Goal: Task Accomplishment & Management: Complete application form

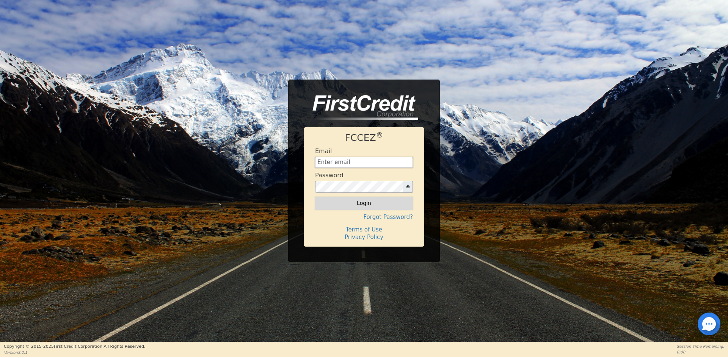
type input "[EMAIL_ADDRESS][DOMAIN_NAME]"
click at [361, 201] on button "Login" at bounding box center [364, 203] width 98 height 13
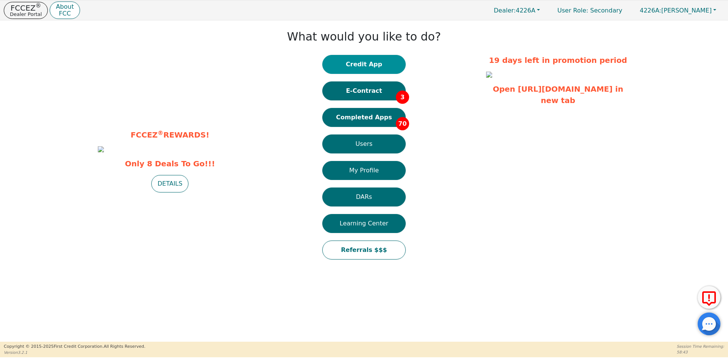
click at [365, 67] on button "Credit App" at bounding box center [363, 64] width 83 height 19
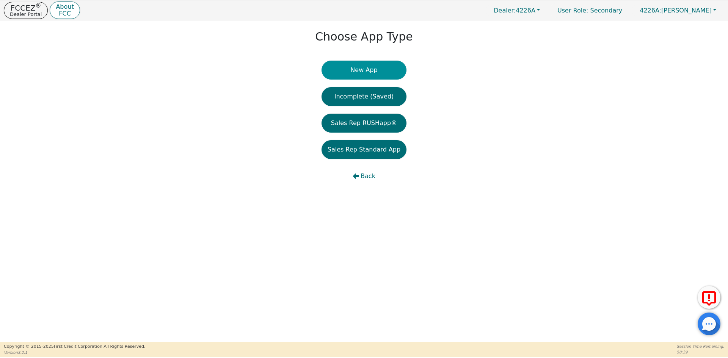
click at [379, 70] on button "New App" at bounding box center [363, 70] width 85 height 19
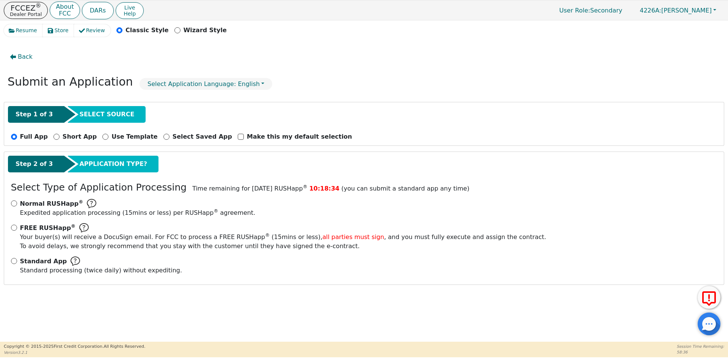
click at [10, 262] on div "Normal RUSHapp ® Expedited application processing ( 15 mins or less) per RUSHap…" at bounding box center [364, 240] width 712 height 82
click at [13, 262] on input "Standard App Standard processing (twice daily) without expediting." at bounding box center [14, 261] width 6 height 6
radio input "true"
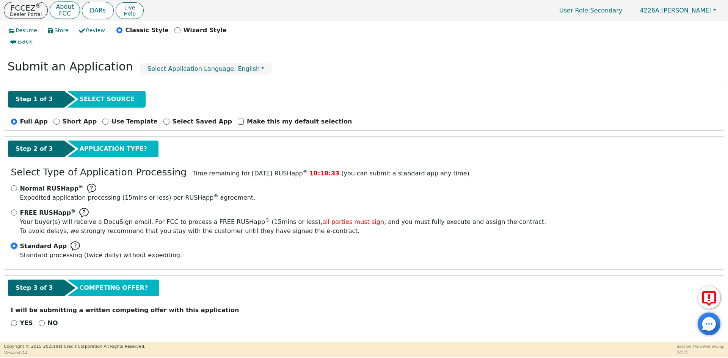
scroll to position [21, 0]
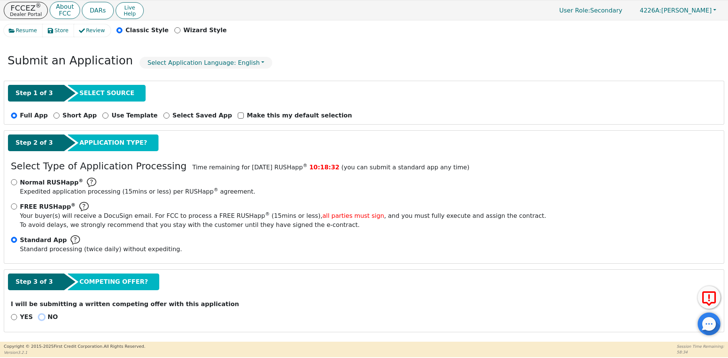
click at [39, 317] on input "NO" at bounding box center [42, 317] width 6 height 6
radio input "true"
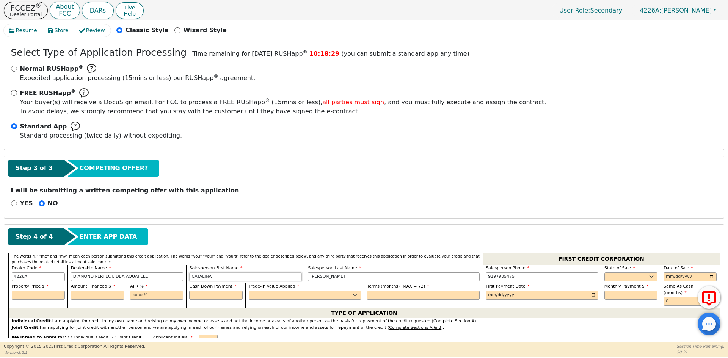
drag, startPoint x: 233, startPoint y: 277, endPoint x: 177, endPoint y: 281, distance: 55.4
click at [177, 281] on div "Dealer Code 4226A Dealership Name DIAMOND PERFECT. DBA AQUAFEEL Salesperson Fir…" at bounding box center [363, 274] width 711 height 19
drag, startPoint x: 340, startPoint y: 278, endPoint x: 268, endPoint y: 280, distance: 72.0
click at [268, 280] on div "Dealer Code 4226A Dealership Name DIAMOND PERFECT. DBA AQUAFEEL Salesperson Fir…" at bounding box center [363, 274] width 711 height 19
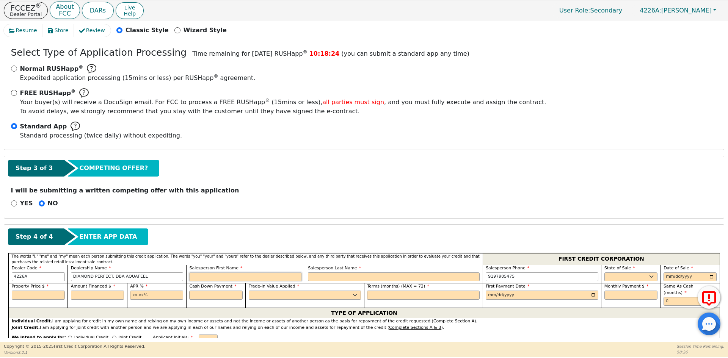
click at [231, 278] on input "text" at bounding box center [245, 277] width 113 height 9
type input "[PERSON_NAME]"
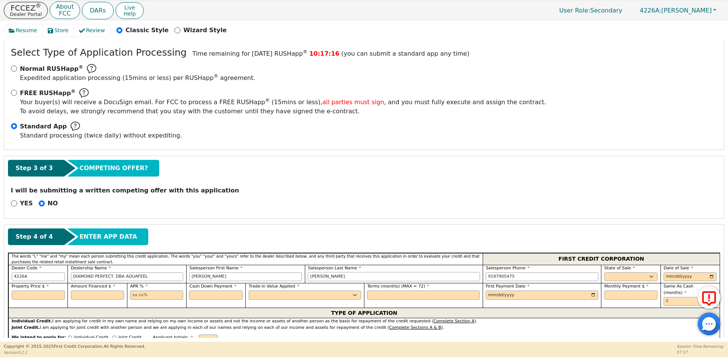
type input "[PERSON_NAME]"
click at [620, 277] on select "AK AL AR AZ CA CO CT DC DE FL [GEOGRAPHIC_DATA] HI IA ID IL IN KS [GEOGRAPHIC_D…" at bounding box center [630, 277] width 53 height 9
select select "NC"
click at [604, 273] on select "AK AL AR AZ CA CO CT DC DE FL [GEOGRAPHIC_DATA] HI IA ID IL IN KS [GEOGRAPHIC_D…" at bounding box center [630, 277] width 53 height 9
click at [708, 276] on input "date" at bounding box center [689, 277] width 53 height 9
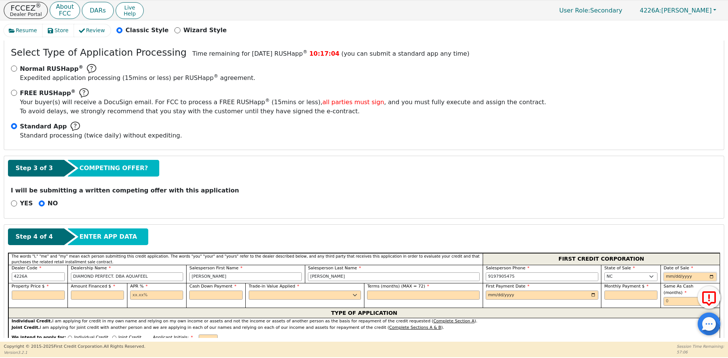
type input "[DATE]"
click at [47, 293] on input "text" at bounding box center [38, 295] width 53 height 9
type input "7990.00"
click at [82, 297] on input "text" at bounding box center [97, 295] width 53 height 9
type input "7990.00"
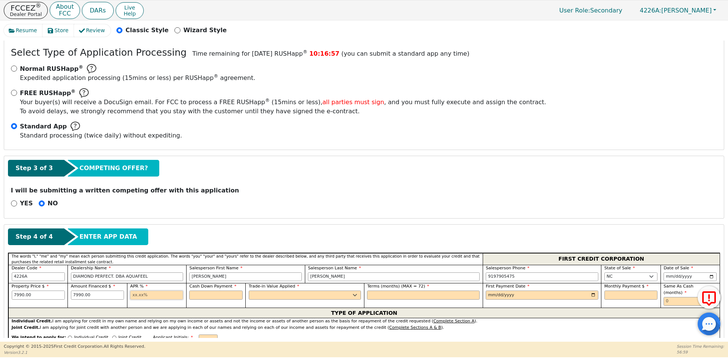
click at [156, 297] on input "text" at bounding box center [156, 295] width 53 height 9
type input "10.99"
click at [219, 295] on input "text" at bounding box center [215, 295] width 53 height 9
type input "0.00"
click at [288, 297] on select "Yes No" at bounding box center [305, 295] width 113 height 9
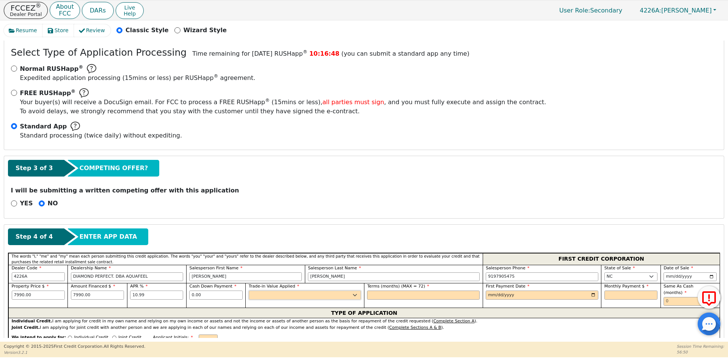
select select "n"
click at [249, 291] on select "Yes No" at bounding box center [305, 295] width 113 height 9
click at [414, 295] on input "text" at bounding box center [423, 295] width 113 height 9
type input "72"
click at [591, 295] on input "date" at bounding box center [542, 295] width 113 height 9
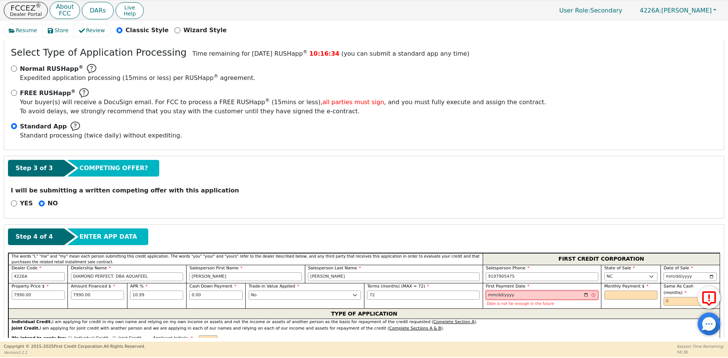
click at [584, 296] on input "[DATE]" at bounding box center [542, 295] width 113 height 9
click at [583, 295] on input "[DATE]" at bounding box center [542, 295] width 113 height 9
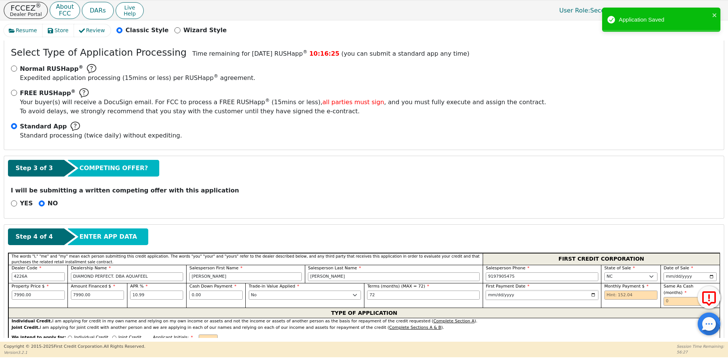
type input "[DATE]"
click at [631, 295] on input "text" at bounding box center [630, 295] width 53 height 9
type input "152.04"
click at [677, 297] on input "text" at bounding box center [689, 301] width 53 height 9
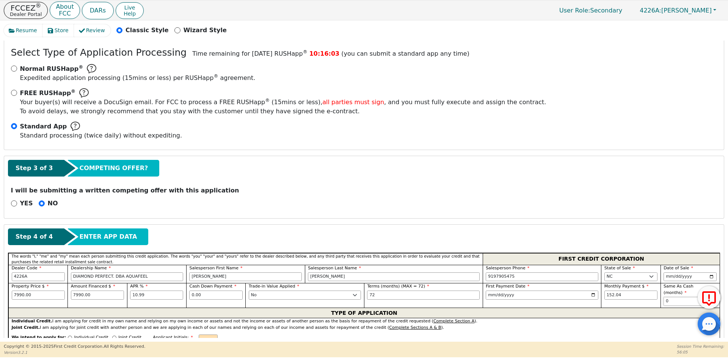
scroll to position [211, 0]
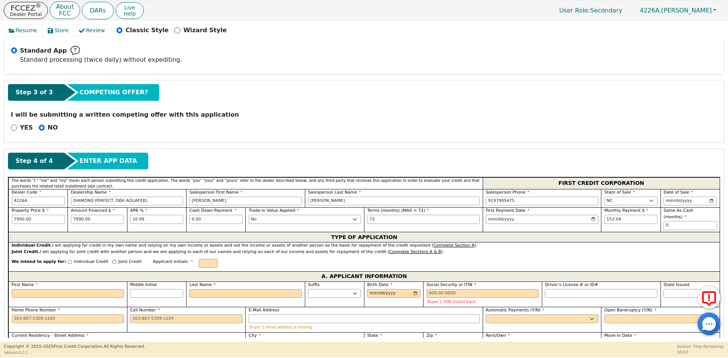
type input "0"
click at [85, 259] on p "Individual Credit" at bounding box center [91, 262] width 34 height 6
click at [72, 260] on input "Individual Credit" at bounding box center [70, 262] width 4 height 4
radio input "true"
click at [199, 259] on input "text" at bounding box center [208, 263] width 19 height 9
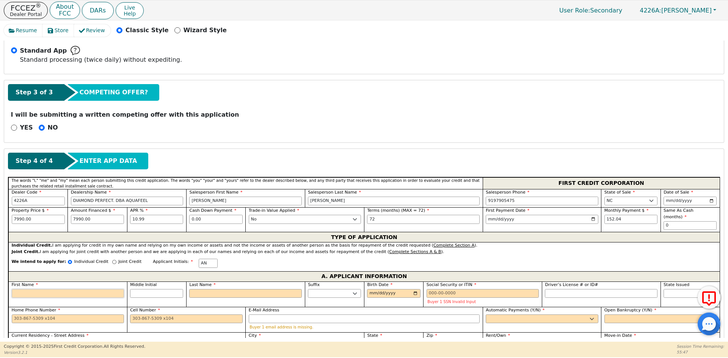
click at [54, 289] on input "First Name" at bounding box center [68, 293] width 113 height 9
type input "A"
type input "AN"
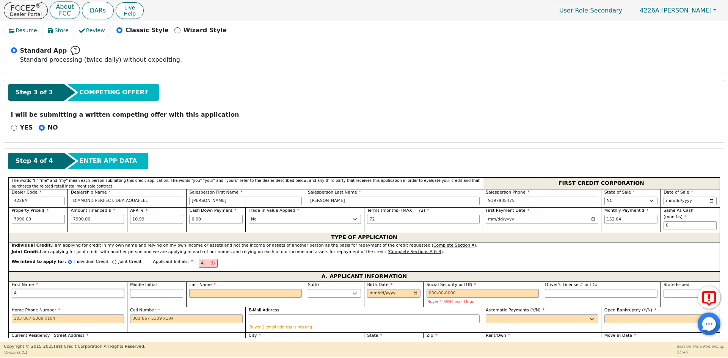
type input "AN"
type input "[PERSON_NAME]"
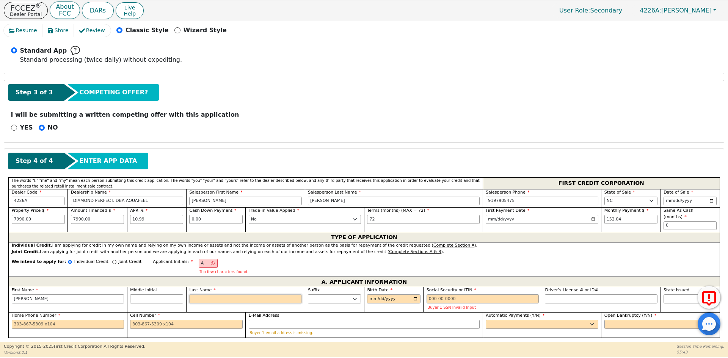
type input "AN"
type input "N"
type input "ANA N"
type input "NA"
type input "ANA NA"
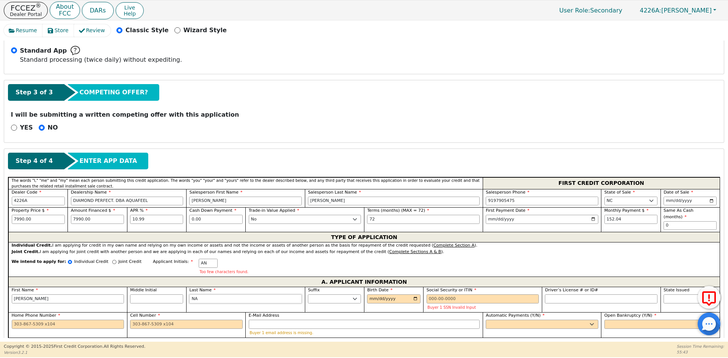
type input "NAV"
type input "ANA NAV"
type input "[PERSON_NAME]"
type input "ANA NAVA"
type input "[PERSON_NAME]"
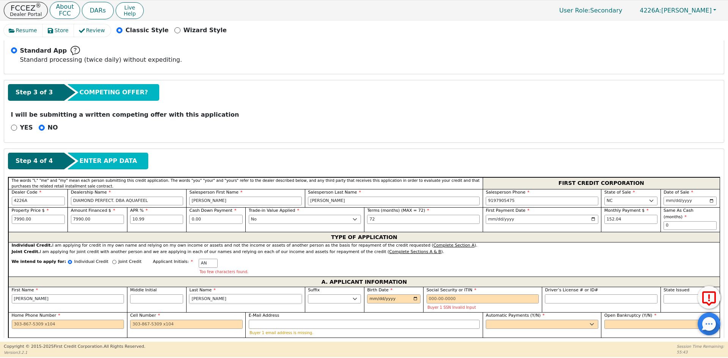
type input "ANA NAVAR"
type input "NAVARR"
type input "ANA NAVARR"
type input "[PERSON_NAME]"
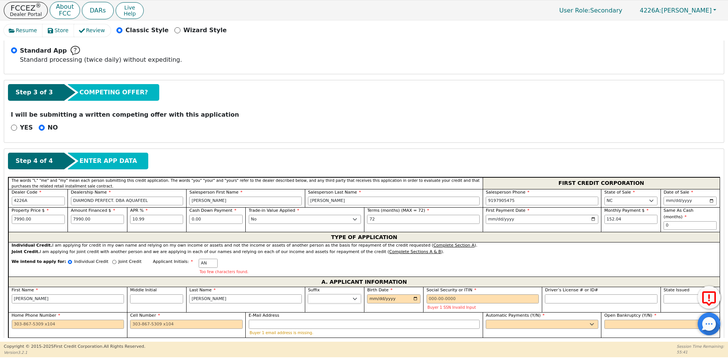
type input "[PERSON_NAME]"
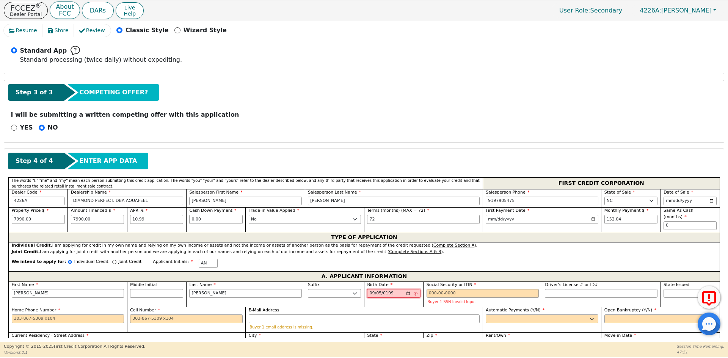
type input "[DATE]"
click at [470, 289] on input "Social Security or ITIN" at bounding box center [482, 293] width 113 height 9
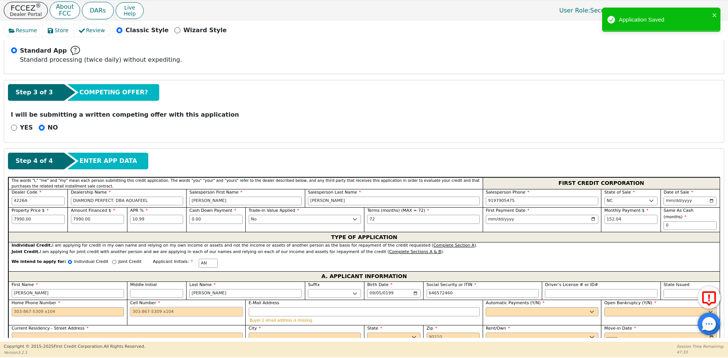
type input "***-**-2460"
click at [137, 307] on input "Cell Number" at bounding box center [186, 311] width 113 height 9
click at [199, 307] on input "Cell Number" at bounding box center [186, 311] width 113 height 9
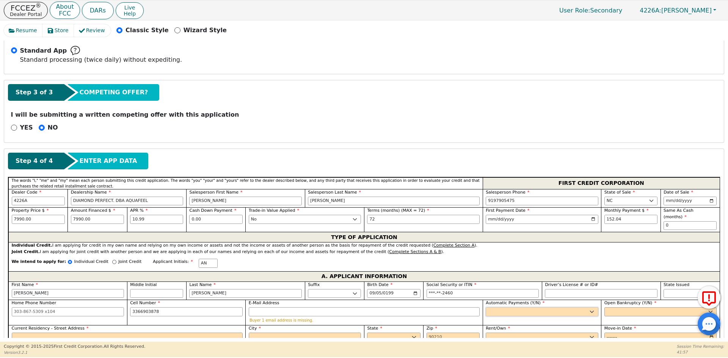
type input "[PHONE_NUMBER]"
click at [506, 307] on select "Yes No" at bounding box center [542, 311] width 113 height 9
select select "y"
click at [486, 307] on select "Yes No" at bounding box center [542, 311] width 113 height 9
type input "[PERSON_NAME]"
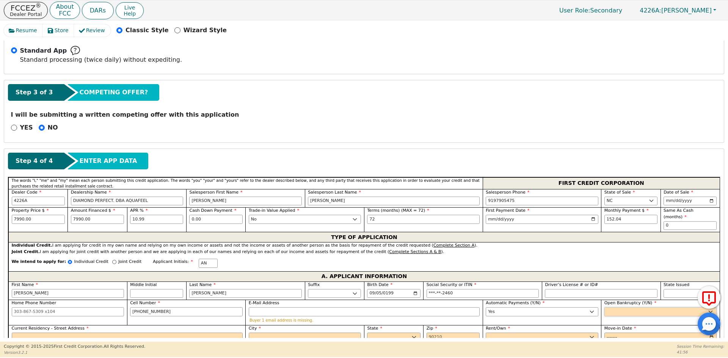
click at [632, 307] on select "Yes No" at bounding box center [660, 311] width 113 height 9
select select "n"
click at [604, 307] on select "Yes No" at bounding box center [660, 311] width 113 height 9
click at [59, 333] on input "Current Residency - Street Address" at bounding box center [127, 337] width 231 height 9
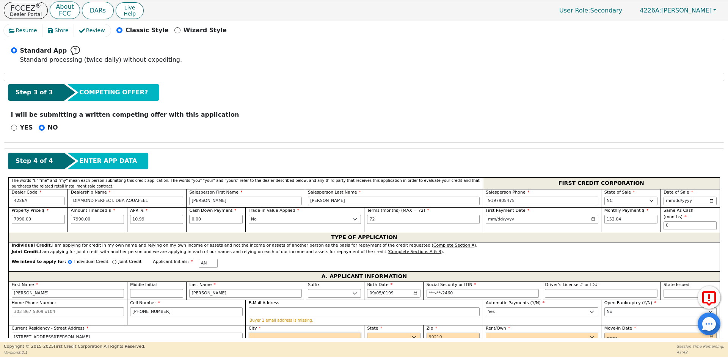
type input "[STREET_ADDRESS][PERSON_NAME]"
type input "GREENSBORO"
select select "NC"
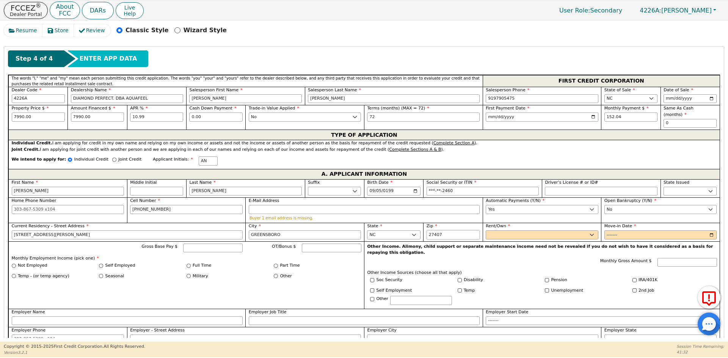
scroll to position [324, 0]
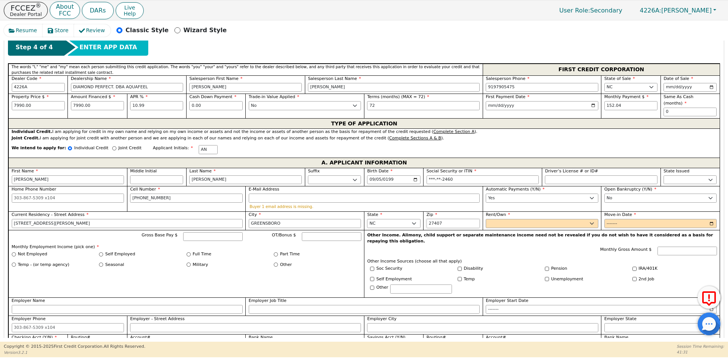
type input "27407"
click at [502, 219] on select "Rent Own" at bounding box center [542, 223] width 113 height 9
select select "Own"
click at [486, 219] on select "Rent Own" at bounding box center [542, 223] width 113 height 9
click at [606, 219] on input "Move-in Date" at bounding box center [660, 223] width 113 height 9
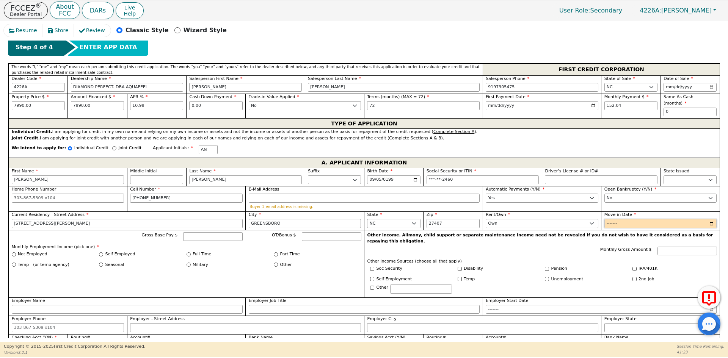
type input "0001-08"
type input "0200-08"
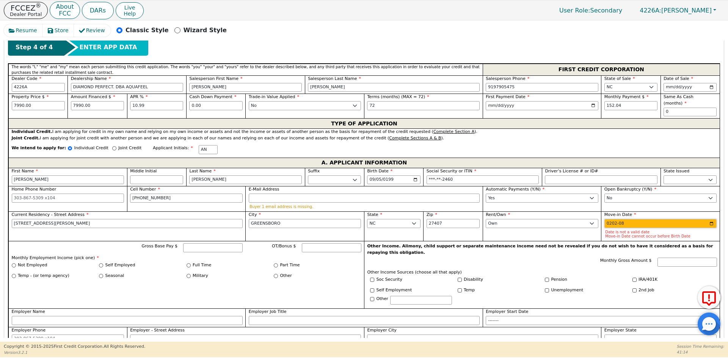
type input "2024-08"
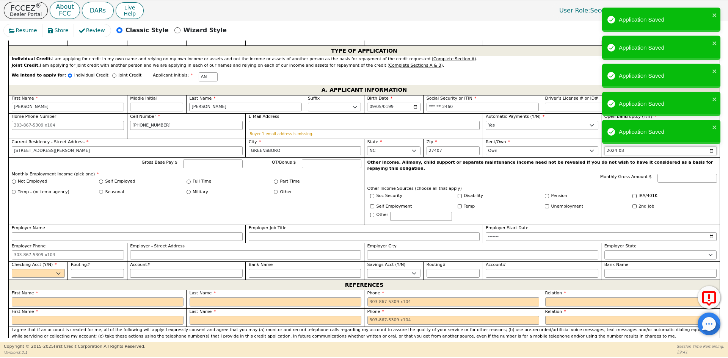
scroll to position [400, 0]
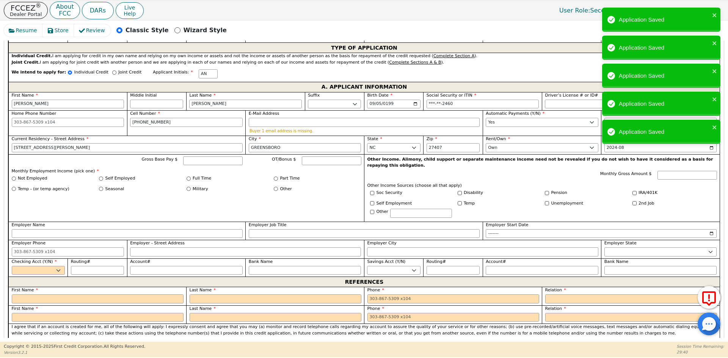
click at [114, 176] on label "Self Employed" at bounding box center [120, 179] width 30 height 6
click at [103, 177] on input "Self Employed" at bounding box center [101, 179] width 4 height 4
radio input "true"
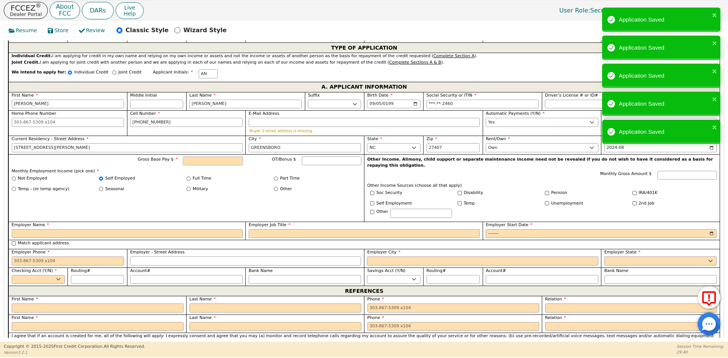
click at [200, 157] on input "Gross Base Pay $" at bounding box center [213, 161] width 60 height 9
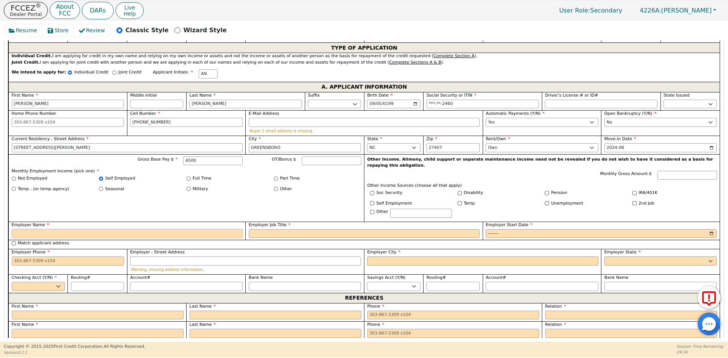
type input "6500.00"
click at [115, 229] on input "Employer Name" at bounding box center [127, 233] width 231 height 9
type input "SELF EMPLOYED"
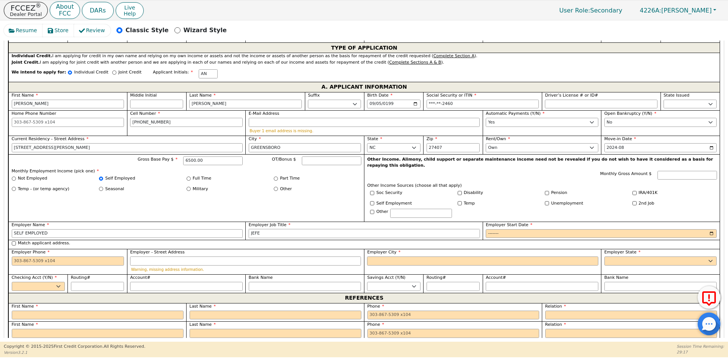
type input "JEFE"
click at [486, 229] on input "Employer Start Date" at bounding box center [601, 233] width 231 height 9
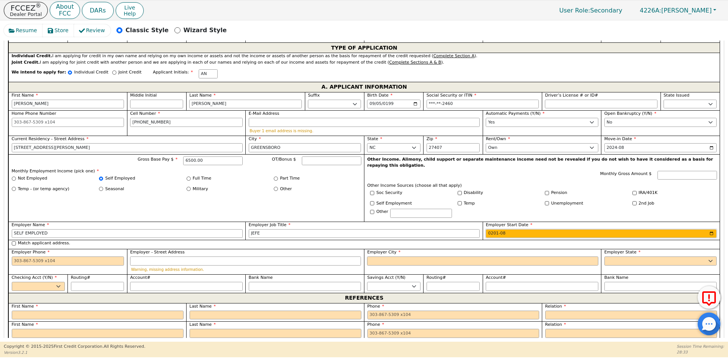
type input "2019-08"
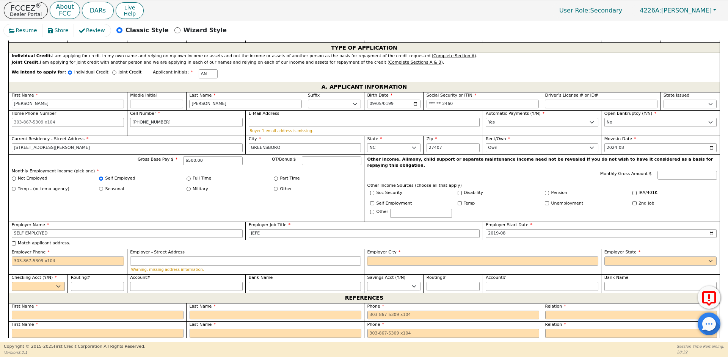
click at [37, 227] on div "Employer Name SELF EMPLOYED" at bounding box center [126, 231] width 237 height 19
click at [34, 240] on label "Match applicant address." at bounding box center [44, 243] width 52 height 6
click at [16, 241] on input "Match applicant address." at bounding box center [14, 243] width 4 height 4
checkbox input "true"
type input "[STREET_ADDRESS][PERSON_NAME]"
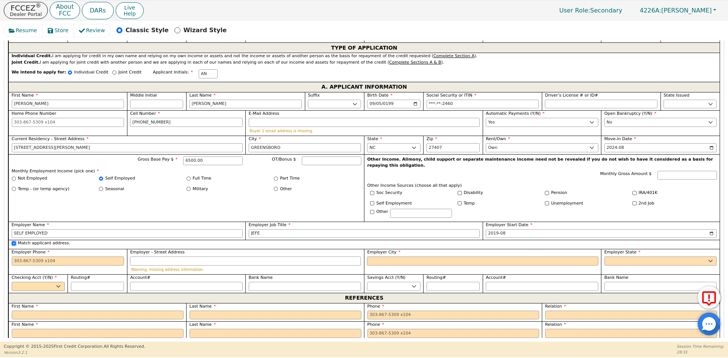
type input "GREENSBORO"
select select "NC"
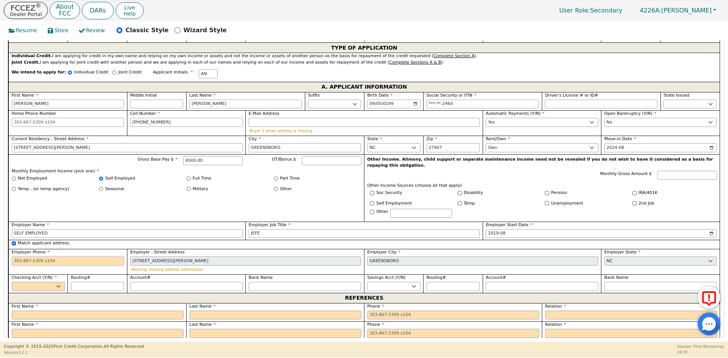
click at [34, 257] on input "Employer Phone" at bounding box center [68, 261] width 113 height 9
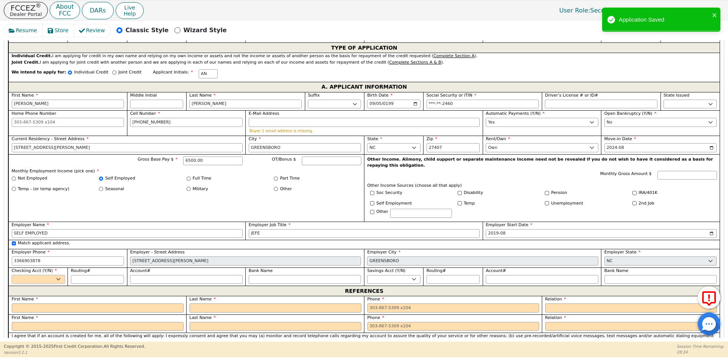
type input "[PHONE_NUMBER]"
click at [41, 275] on select "Yes No" at bounding box center [38, 279] width 53 height 9
select select "y"
click at [12, 275] on select "Yes No" at bounding box center [38, 279] width 53 height 9
click at [91, 275] on input "Routing#" at bounding box center [97, 279] width 53 height 9
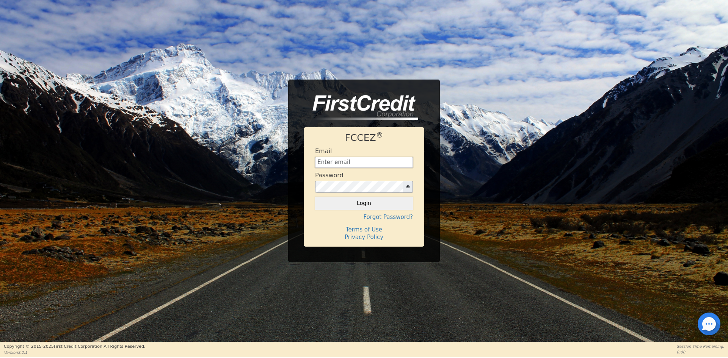
type input "[EMAIL_ADDRESS][DOMAIN_NAME]"
click at [334, 210] on div "FCCEZ ® Email [EMAIL_ADDRESS][DOMAIN_NAME] Password Login Forgot Password? Term…" at bounding box center [364, 186] width 121 height 119
click at [337, 208] on button "Login" at bounding box center [364, 203] width 98 height 13
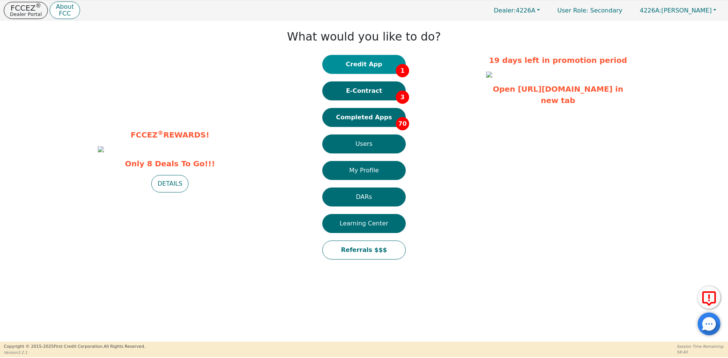
click at [362, 67] on button "Credit App 1" at bounding box center [363, 64] width 83 height 19
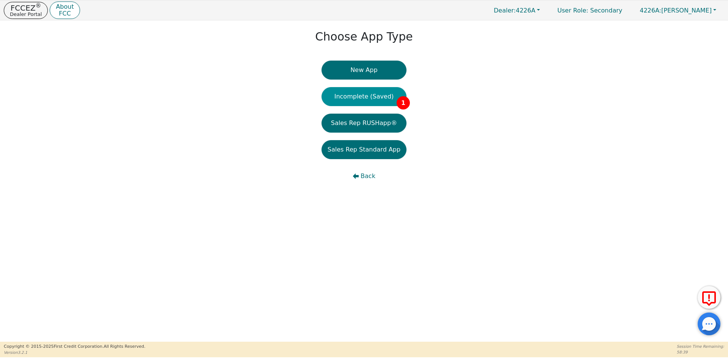
click at [366, 99] on button "Incomplete (Saved) 1" at bounding box center [363, 96] width 85 height 19
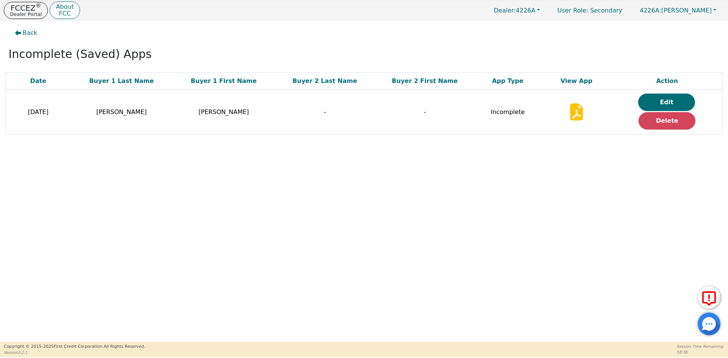
click at [658, 103] on button "Edit" at bounding box center [666, 102] width 57 height 17
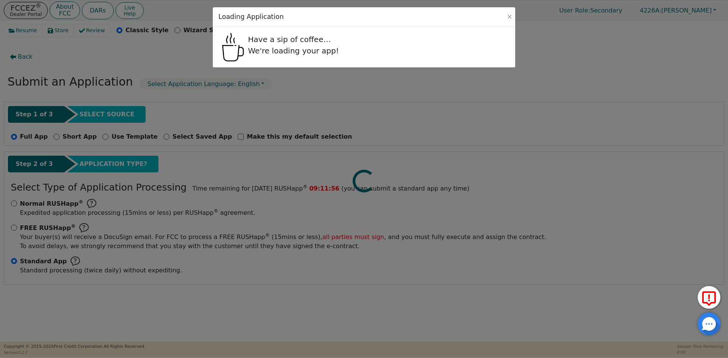
select select "NC"
select select "n"
select select "y"
select select "n"
select select "NC"
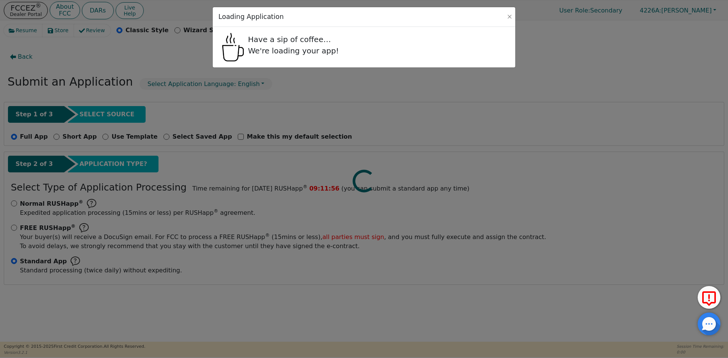
select select "Own"
select select "NC"
select select "y"
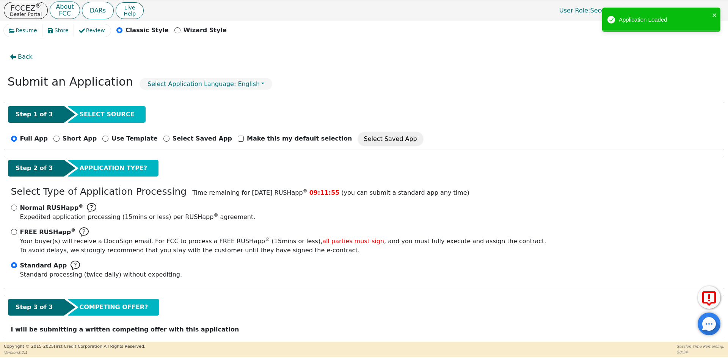
radio input "false"
radio input "true"
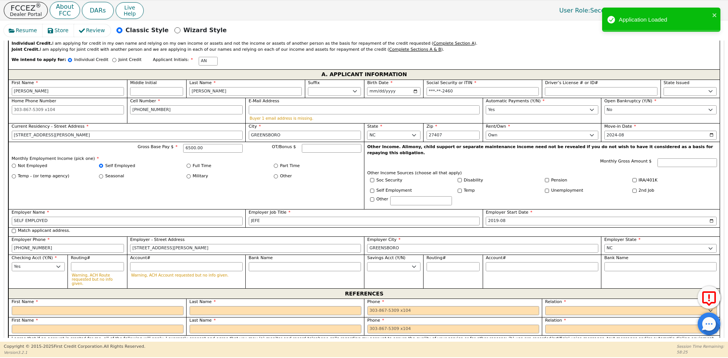
scroll to position [455, 0]
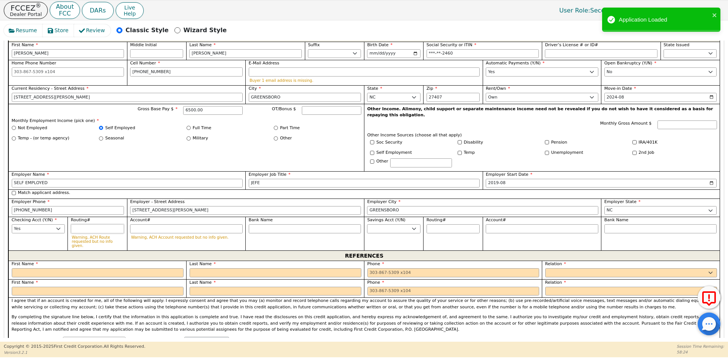
click at [88, 224] on input "Routing#" at bounding box center [97, 228] width 53 height 9
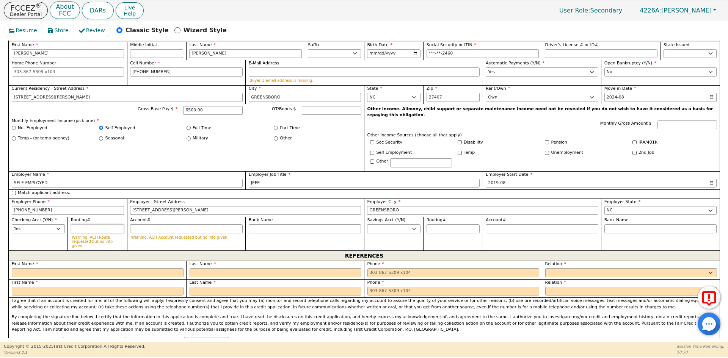
click at [82, 224] on input "Routing#" at bounding box center [97, 228] width 53 height 9
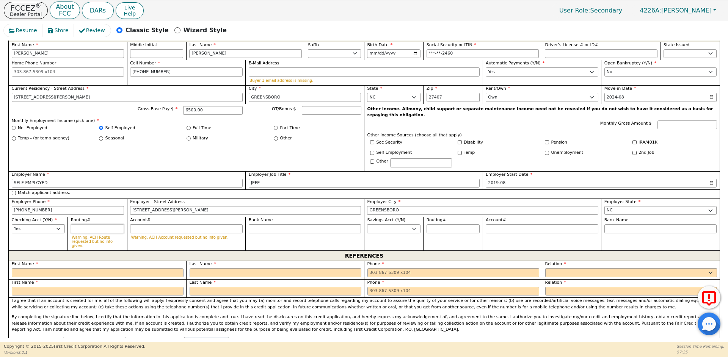
click at [82, 224] on input "Routing#" at bounding box center [97, 228] width 53 height 9
click at [138, 224] on input "Account#" at bounding box center [186, 228] width 113 height 9
paste input "237039487221"
type input "237039487221"
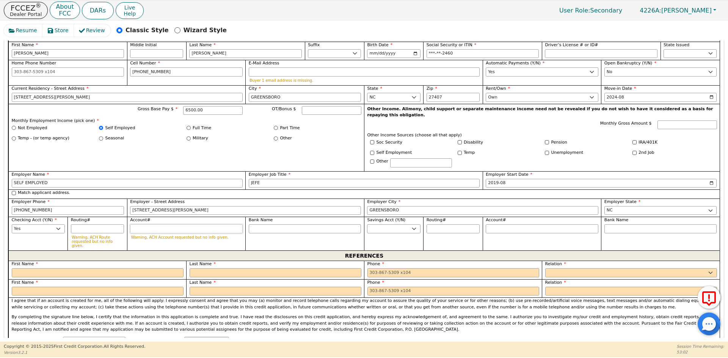
type input "**********"
click at [88, 224] on input "Routing#" at bounding box center [97, 228] width 53 height 9
click at [83, 224] on input "Routing#" at bounding box center [97, 228] width 53 height 9
paste input "053000196"
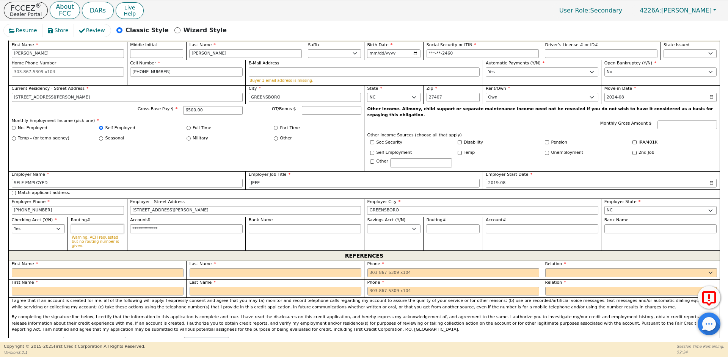
type input "053000196"
type input "*********"
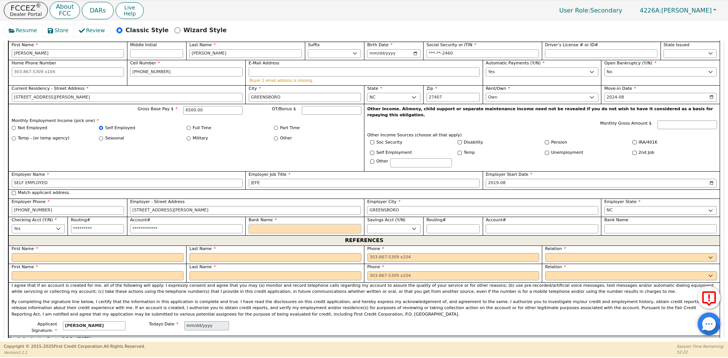
click at [260, 224] on input "Bank Name" at bounding box center [305, 228] width 113 height 9
click at [104, 224] on input "053000196" at bounding box center [97, 228] width 53 height 9
drag, startPoint x: 105, startPoint y: 218, endPoint x: 62, endPoint y: 218, distance: 42.8
click at [62, 218] on div "First Name [PERSON_NAME] Middle Initial Last Name [PERSON_NAME]. Sr. II III IV …" at bounding box center [363, 139] width 711 height 194
type input "*********"
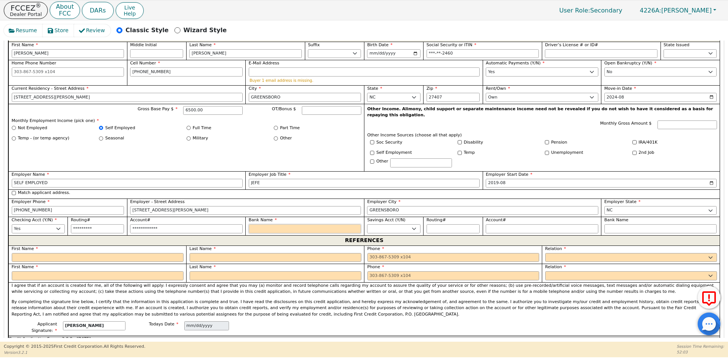
click at [267, 224] on input "Bank Name" at bounding box center [305, 228] width 113 height 9
type input "B"
type input "BA"
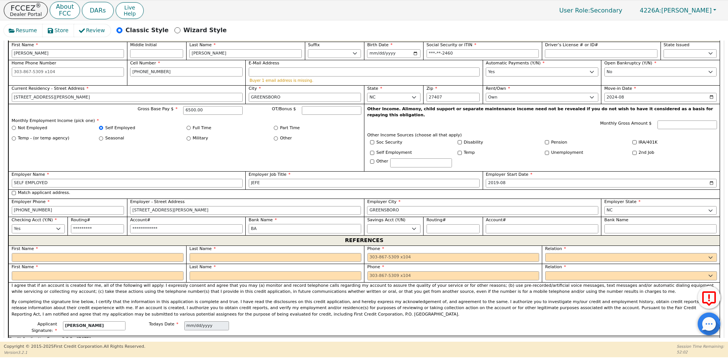
type input "BAN"
type input "BANK"
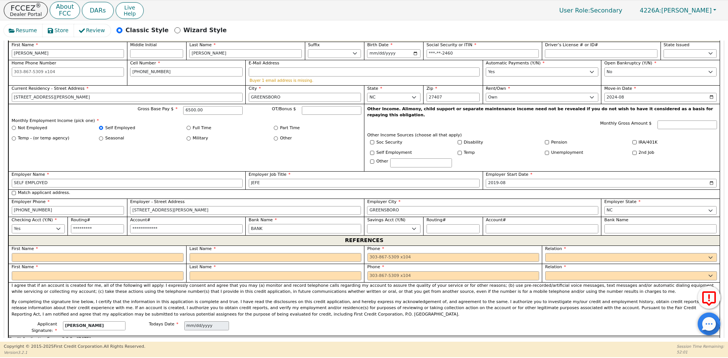
type input "BANK"
type input "BANK O"
type input "BANK OF"
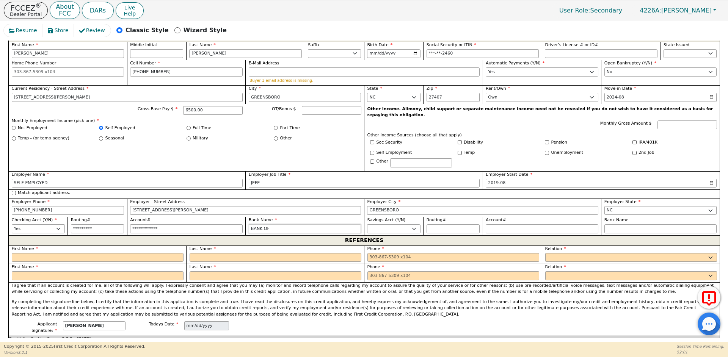
type input "BANK OF"
type input "BANK OF A"
type input "BANK OF AM"
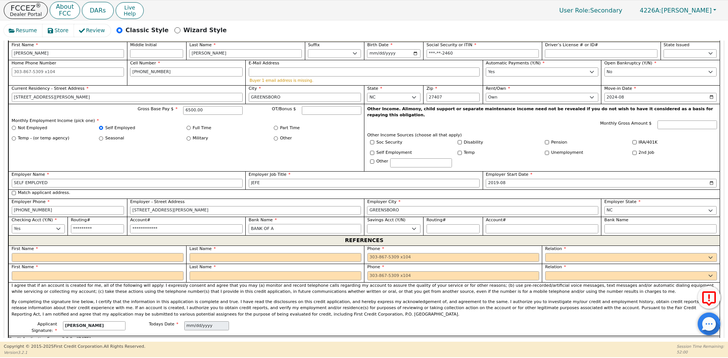
type input "BANK OF AM"
type input "BANK OF AME"
type input "BANK OF AMER"
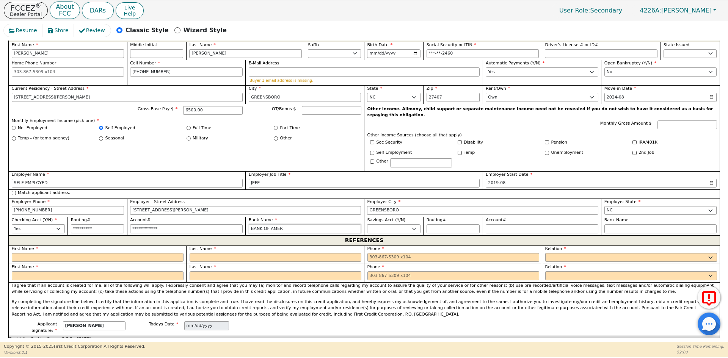
type input "BANK OF AMERI"
type input "BANK OF AMERIC"
type input "BANK OF AMERICA"
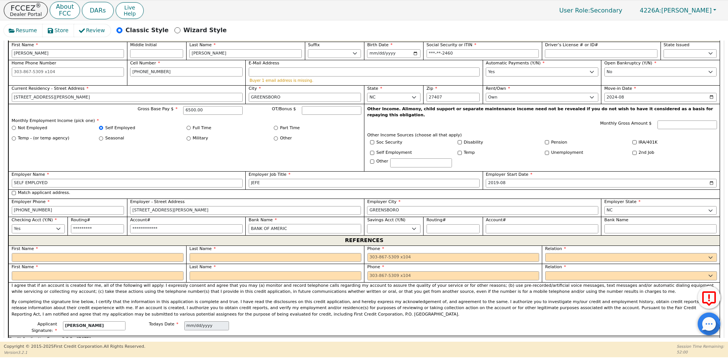
type input "BANK OF AMERICA"
click at [92, 253] on input "text" at bounding box center [98, 257] width 172 height 9
type input "[PERSON_NAME]"
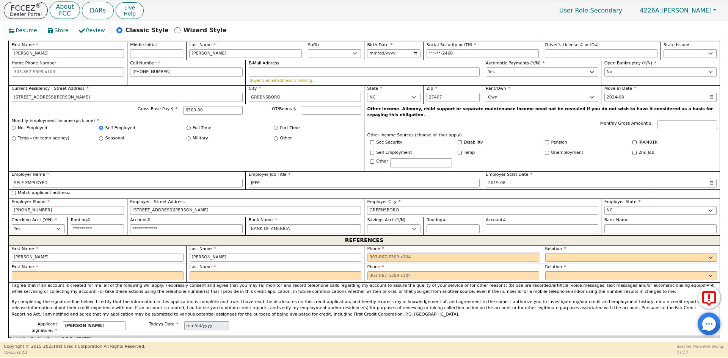
type input "[PERSON_NAME]"
type input "[PHONE_NUMBER]"
click at [599, 253] on select "FATHER MOTHER SISTER BROTHER DAUGHTER SON CO-WORKER NEIGHBOR FRIEND COUSIN G-MO…" at bounding box center [631, 257] width 172 height 9
select select "SISTER"
click at [599, 253] on select "FATHER MOTHER SISTER BROTHER DAUGHTER SON CO-WORKER NEIGHBOR FRIEND COUSIN G-MO…" at bounding box center [631, 257] width 172 height 9
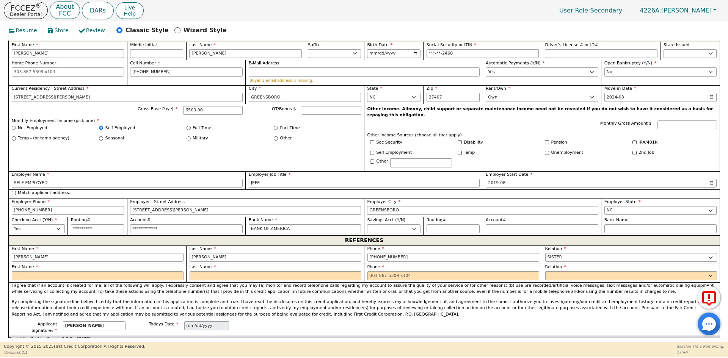
click at [93, 268] on div "First Name" at bounding box center [97, 273] width 178 height 19
click at [95, 271] on input "text" at bounding box center [98, 275] width 172 height 9
type input "[PERSON_NAME]"
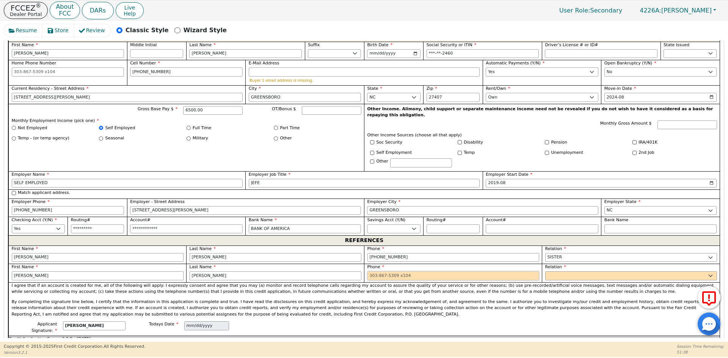
type input "[PERSON_NAME]"
type input "[PHONE_NUMBER]"
click at [582, 271] on select "FATHER MOTHER SISTER BROTHER DAUGHTER SON CO-WORKER NEIGHBOR FRIEND COUSIN G-MO…" at bounding box center [631, 275] width 172 height 9
click at [469, 271] on input "[PHONE_NUMBER]" at bounding box center [453, 275] width 172 height 9
click at [552, 271] on select "FATHER MOTHER SISTER BROTHER DAUGHTER SON CO-WORKER NEIGHBOR FRIEND COUSIN G-MO…" at bounding box center [631, 275] width 172 height 9
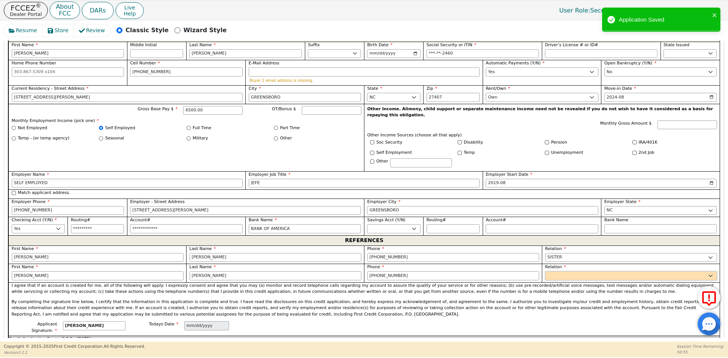
click at [553, 271] on select "FATHER MOTHER SISTER BROTHER DAUGHTER SON CO-WORKER NEIGHBOR FRIEND COUSIN G-MO…" at bounding box center [631, 275] width 172 height 9
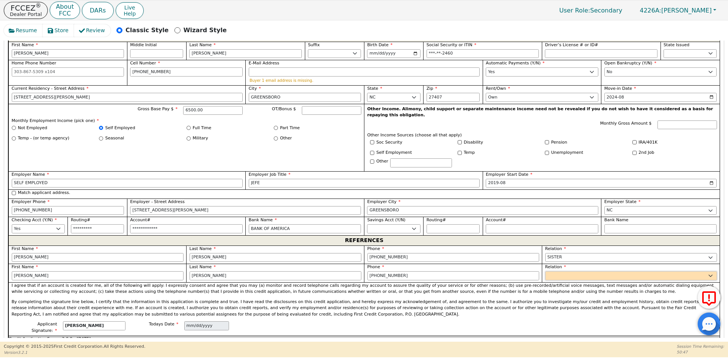
select select "SON"
click at [545, 271] on select "FATHER MOTHER SISTER BROTHER DAUGHTER SON CO-WORKER NEIGHBOR FRIEND COUSIN G-MO…" at bounding box center [631, 275] width 172 height 9
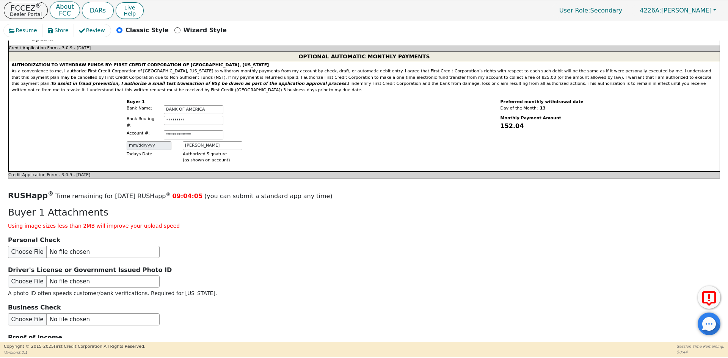
scroll to position [758, 0]
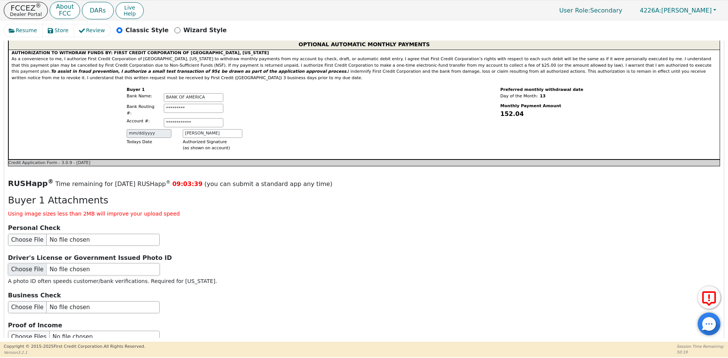
click at [80, 263] on input "file" at bounding box center [84, 269] width 152 height 12
click at [51, 263] on input "file" at bounding box center [84, 269] width 152 height 12
type input "C:\fakepath\[PERSON_NAME] ID.pdf"
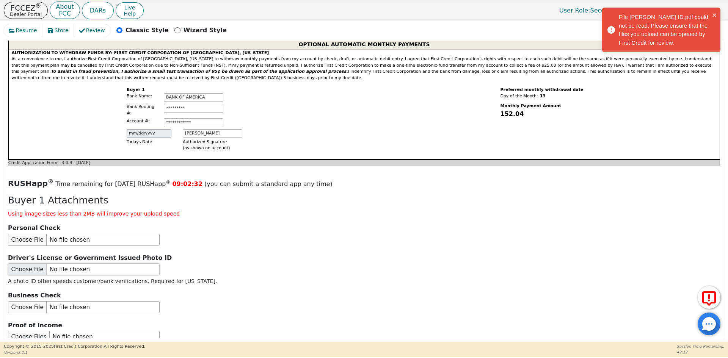
click at [31, 263] on input "file" at bounding box center [84, 269] width 152 height 12
type input "C:\fakepath\[PERSON_NAME] ID.pdf"
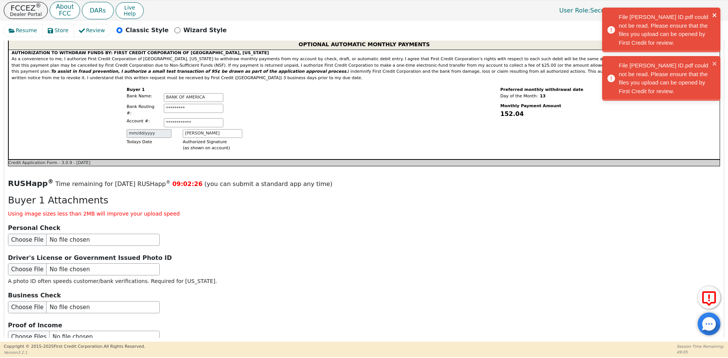
click at [714, 13] on icon "close" at bounding box center [714, 15] width 5 height 6
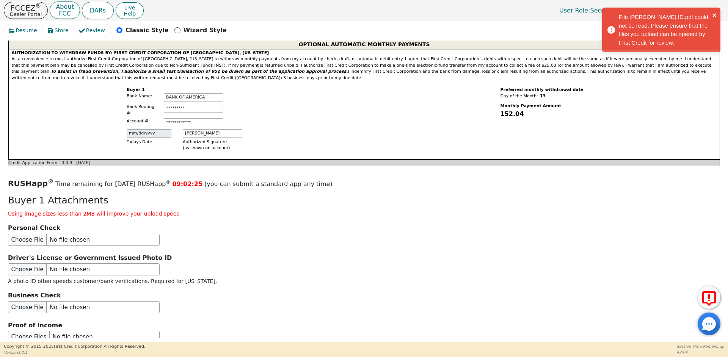
click at [715, 15] on icon "close" at bounding box center [714, 15] width 4 height 4
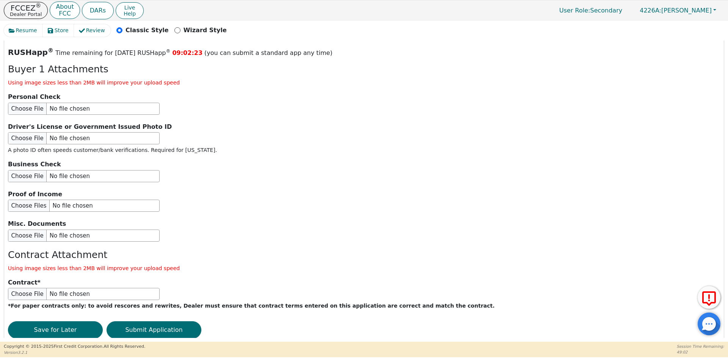
scroll to position [892, 0]
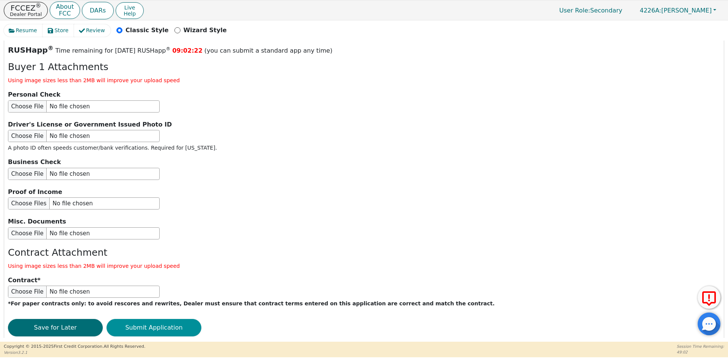
click at [163, 319] on button "Submit Application" at bounding box center [154, 327] width 95 height 17
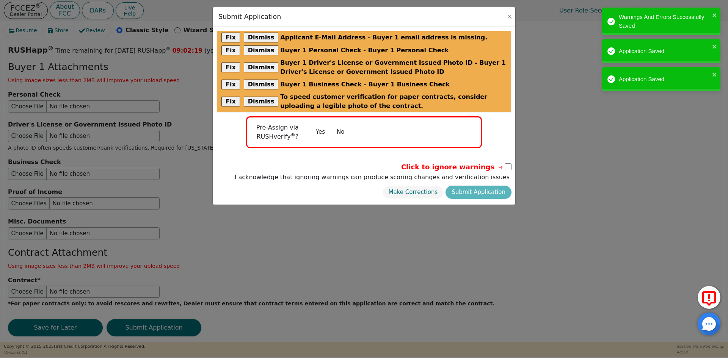
click at [338, 132] on button "No" at bounding box center [341, 131] width 20 height 13
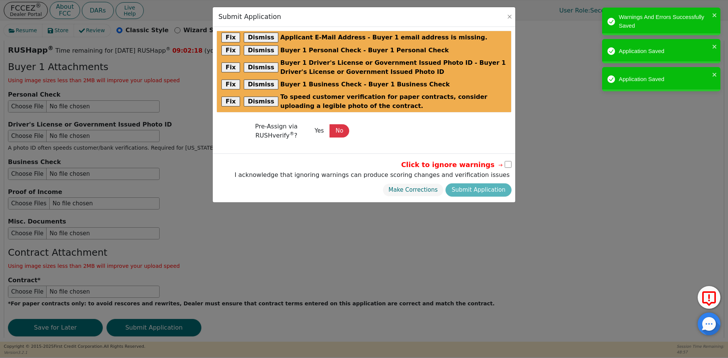
click at [507, 165] on input "checkbox" at bounding box center [508, 164] width 7 height 7
checkbox input "true"
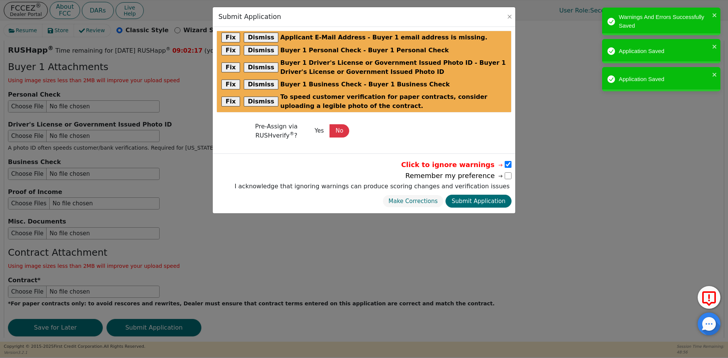
click at [480, 199] on button "Submit Application" at bounding box center [478, 201] width 66 height 13
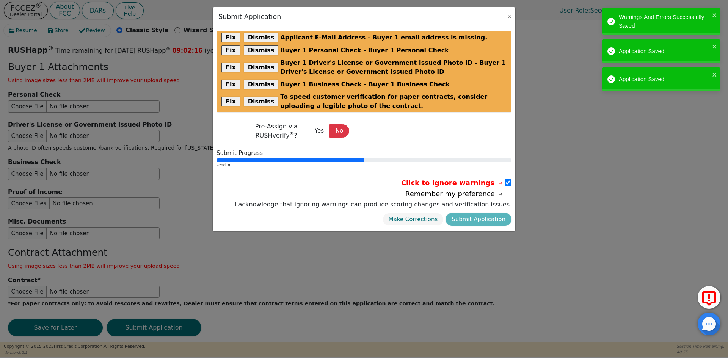
radio input "false"
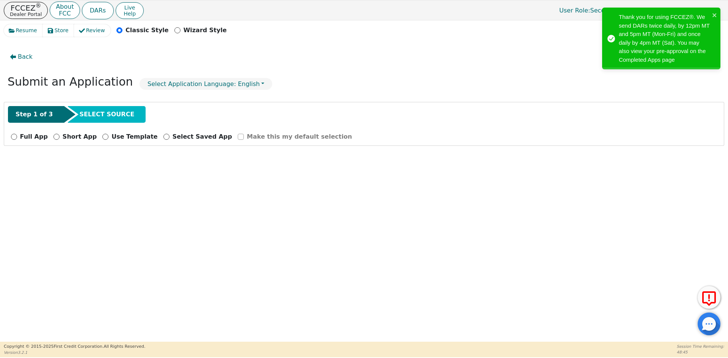
click at [26, 137] on p "Full App" at bounding box center [34, 136] width 28 height 9
click at [17, 137] on input "Full App" at bounding box center [14, 137] width 6 height 6
radio input "true"
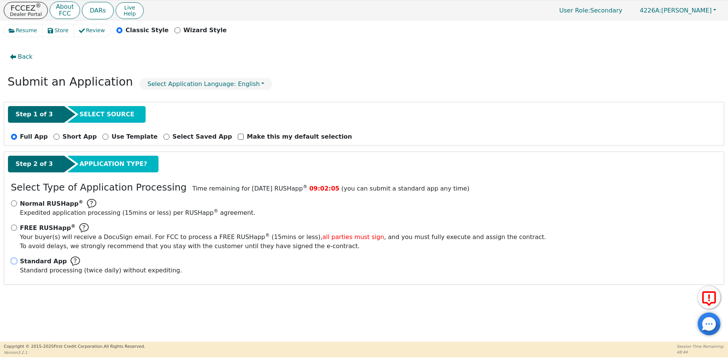
click at [15, 262] on input "Standard App Standard processing (twice daily) without expediting." at bounding box center [14, 261] width 6 height 6
radio input "true"
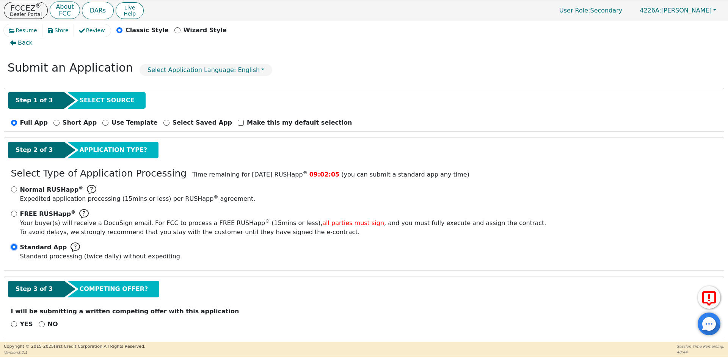
scroll to position [21, 0]
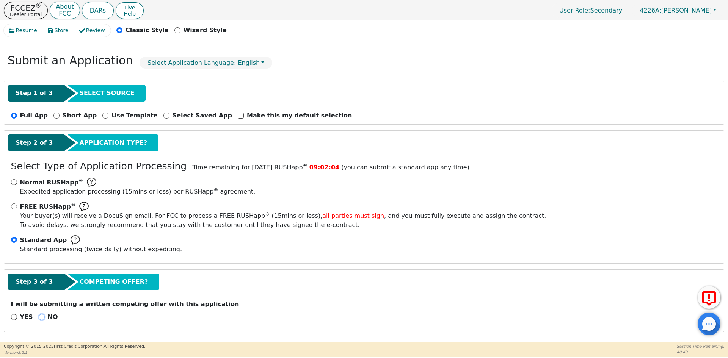
click at [39, 317] on input "NO" at bounding box center [42, 317] width 6 height 6
radio input "true"
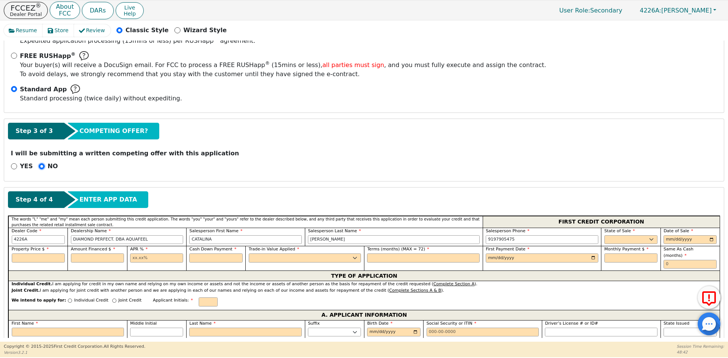
scroll to position [173, 0]
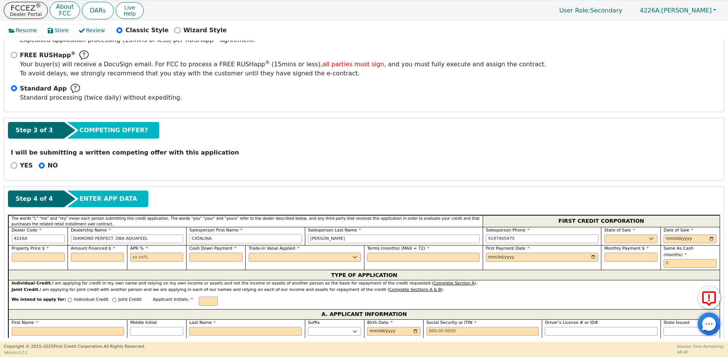
drag, startPoint x: 220, startPoint y: 240, endPoint x: 126, endPoint y: 237, distance: 94.1
click at [126, 237] on div "Dealer Code 4226A Dealership Name DIAMOND PERFECT. DBA AQUAFEEL Salesperson Fir…" at bounding box center [363, 236] width 711 height 19
type input "[PERSON_NAME]"
click at [606, 238] on select "AK AL AR AZ CA CO CT DC DE FL [GEOGRAPHIC_DATA] HI IA ID IL IN KS [GEOGRAPHIC_D…" at bounding box center [630, 239] width 53 height 9
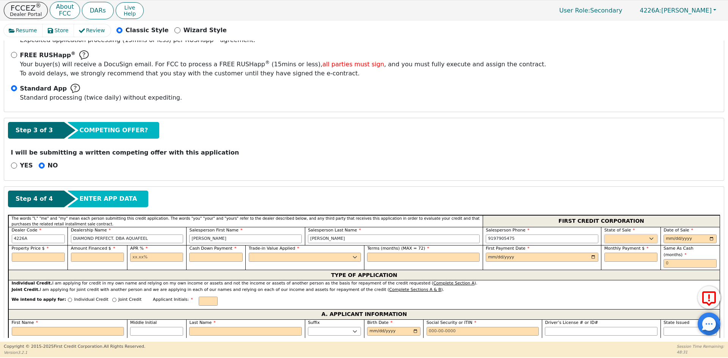
select select "CT"
click at [606, 238] on select "AK AL AR AZ CA CO CT DC DE FL [GEOGRAPHIC_DATA] HI IA ID IL IN KS [GEOGRAPHIC_D…" at bounding box center [630, 239] width 53 height 9
click at [664, 239] on input "date" at bounding box center [689, 239] width 53 height 9
click at [709, 239] on input "date" at bounding box center [689, 239] width 53 height 9
type input "[DATE]"
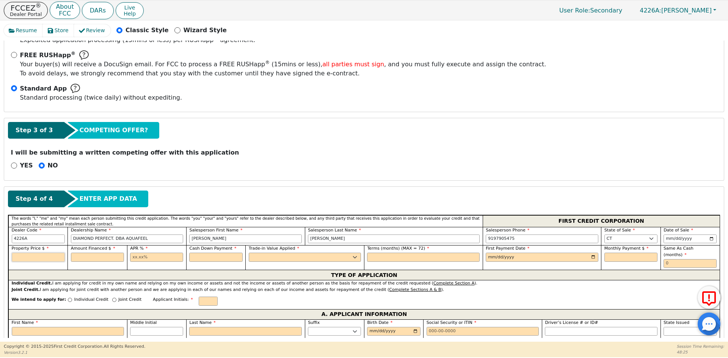
click at [52, 260] on input "text" at bounding box center [38, 257] width 53 height 9
click at [53, 259] on input "290.00" at bounding box center [38, 257] width 53 height 9
drag, startPoint x: 11, startPoint y: 258, endPoint x: 0, endPoint y: 258, distance: 11.0
click at [0, 258] on div "Resume Store Review Classic Style Wizard Style Back Submit an Application Selec…" at bounding box center [364, 180] width 728 height 321
type input "2990.00"
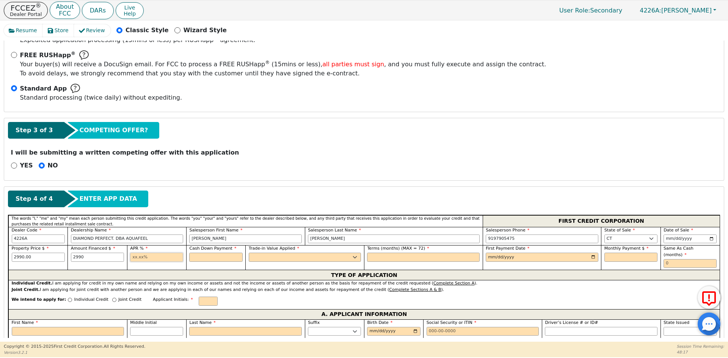
type input "2990.00"
type input "10.99"
click at [228, 253] on div "Cash Down Payment" at bounding box center [215, 254] width 53 height 16
click at [227, 255] on input "text" at bounding box center [215, 257] width 53 height 9
type input "0.00"
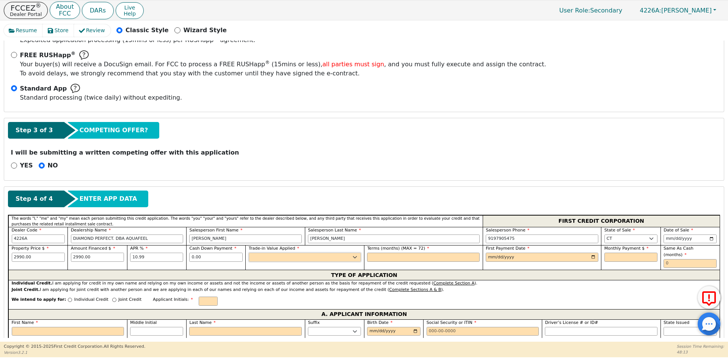
click at [270, 255] on select "Yes No" at bounding box center [305, 257] width 113 height 9
select select "n"
click at [249, 253] on select "Yes No" at bounding box center [305, 257] width 113 height 9
drag, startPoint x: 379, startPoint y: 254, endPoint x: 381, endPoint y: 257, distance: 4.1
click at [379, 254] on input "text" at bounding box center [423, 257] width 113 height 9
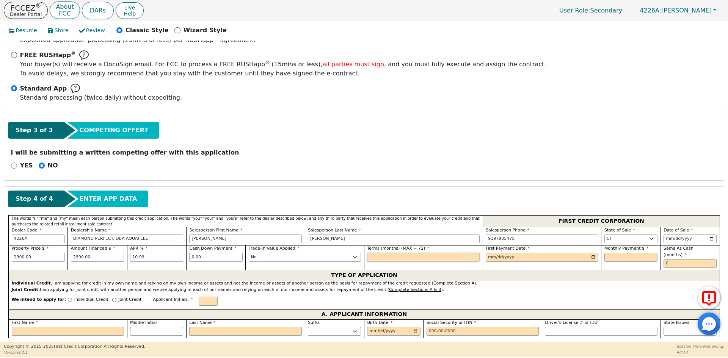
type input "72"
click at [592, 259] on input "date" at bounding box center [542, 257] width 113 height 9
type input "[DATE]"
click at [619, 255] on input "text" at bounding box center [630, 257] width 53 height 9
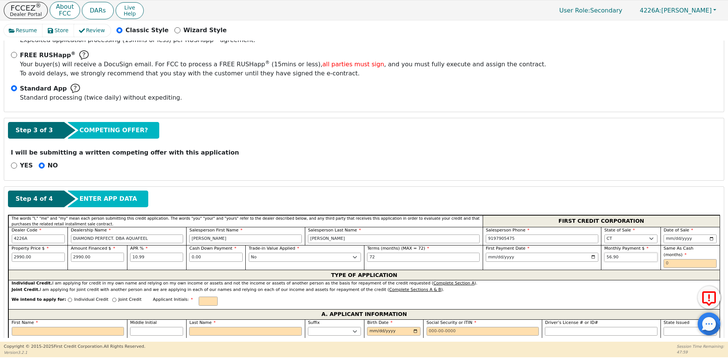
type input "56.90"
click at [695, 259] on input "text" at bounding box center [689, 263] width 53 height 9
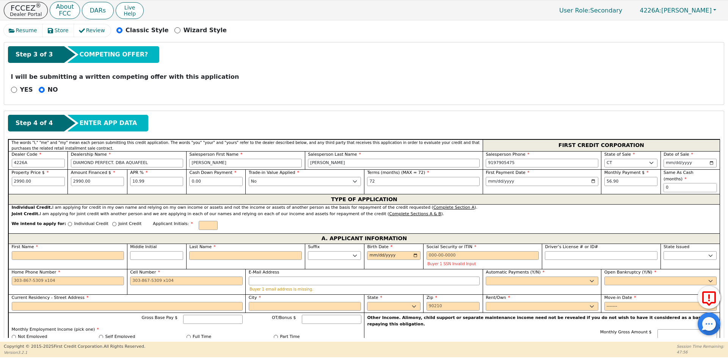
type input "0"
click at [78, 221] on p "Individual Credit" at bounding box center [91, 224] width 34 height 6
click at [72, 222] on input "Individual Credit" at bounding box center [70, 224] width 4 height 4
radio input "true"
click at [199, 221] on input "text" at bounding box center [208, 225] width 19 height 9
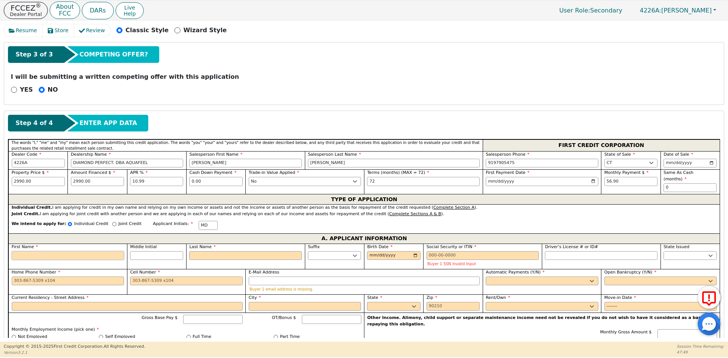
click at [49, 251] on input "First Name" at bounding box center [68, 255] width 113 height 9
type input "M"
type input "MI"
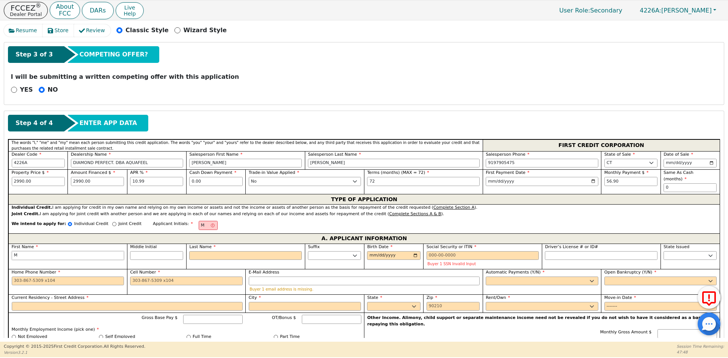
type input "MI"
type input "MIR"
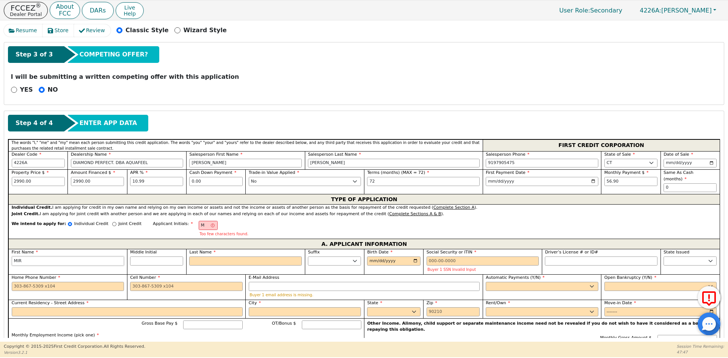
type input "MIRA"
type input "MIRAD"
type input "MIRADE"
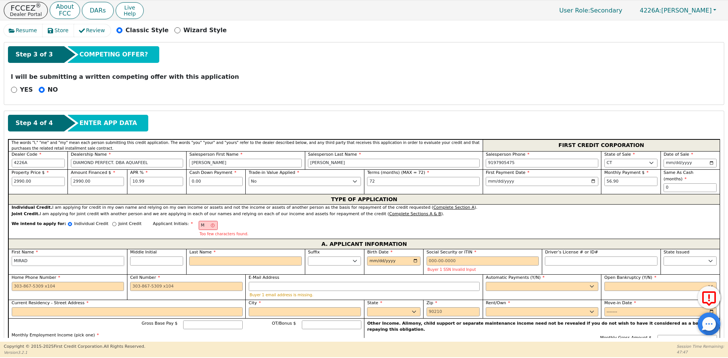
type input "MIRADE"
type input "MIRADEL"
type input "MD"
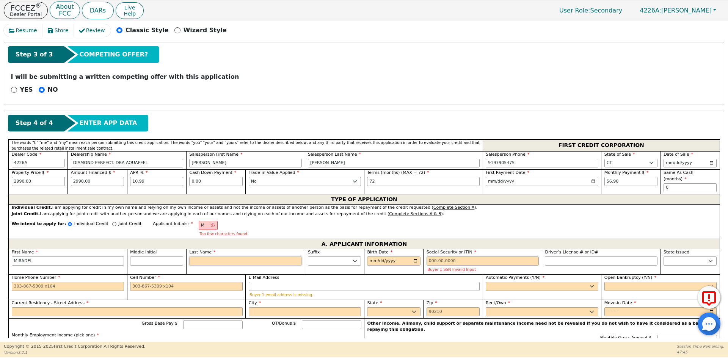
type input "D"
type input "MIRADEL D"
type input "DE"
type input "MIRADEL DE"
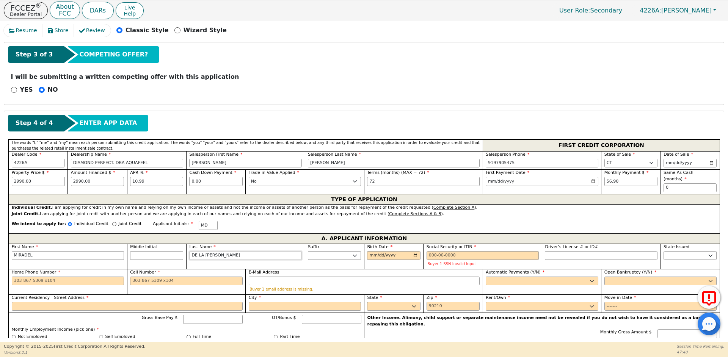
type input "DE LA [PERSON_NAME]"
click at [373, 251] on input "Birth Date" at bounding box center [393, 255] width 53 height 9
type input "[DATE]"
click at [469, 251] on input "Social Security or ITIN" at bounding box center [482, 255] width 113 height 9
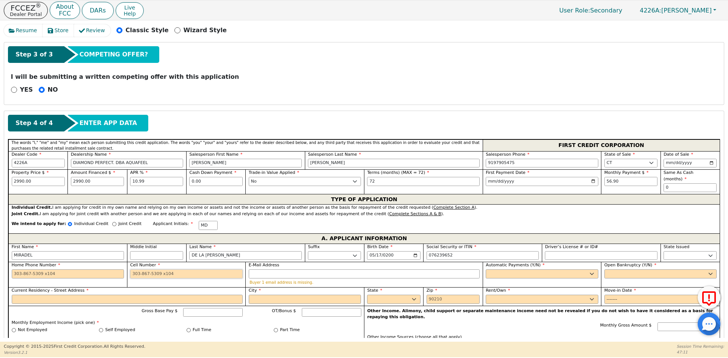
type input "***-**-9652"
click at [141, 270] on input "Cell Number" at bounding box center [186, 274] width 113 height 9
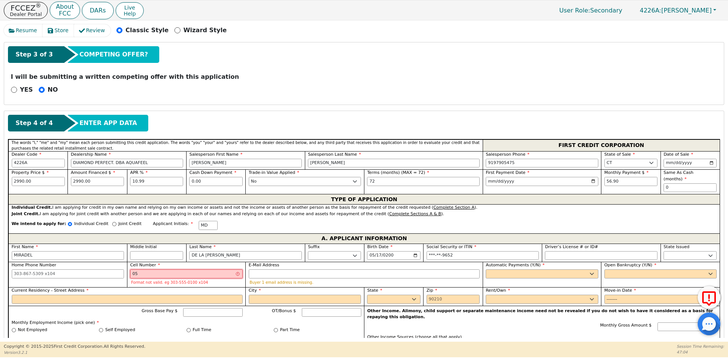
type input "0"
type input "[PHONE_NUMBER]"
click at [531, 270] on select "Yes No" at bounding box center [542, 274] width 113 height 9
select select "y"
click at [486, 270] on select "Yes No" at bounding box center [542, 274] width 113 height 9
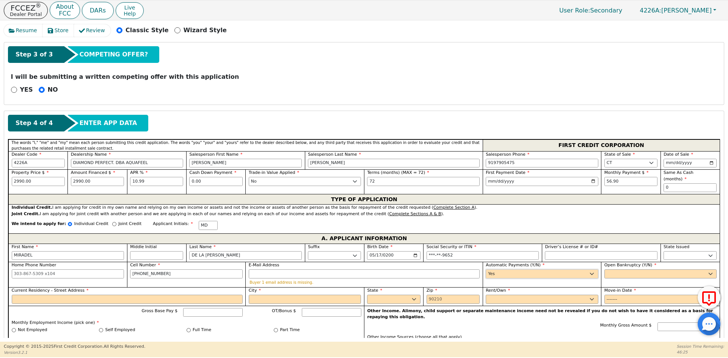
type input "MIRADEL DE"
click at [630, 270] on select "Yes No" at bounding box center [660, 274] width 113 height 9
select select "n"
click at [604, 270] on select "Yes No" at bounding box center [660, 274] width 113 height 9
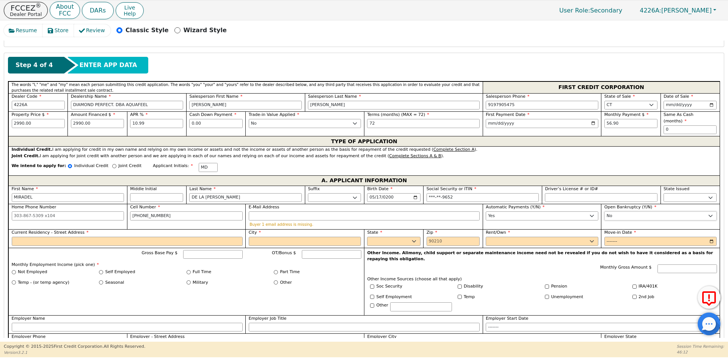
scroll to position [324, 0]
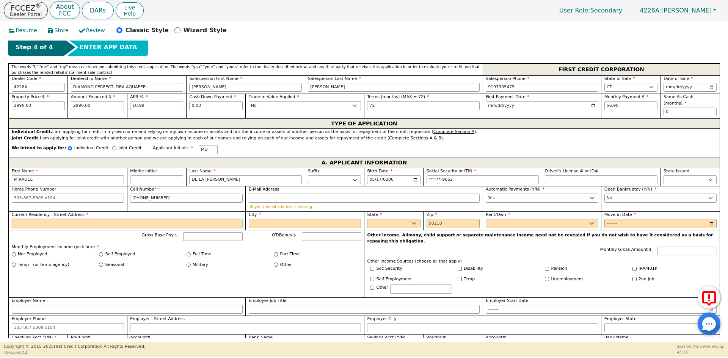
click at [42, 220] on input "Current Residency - Street Address" at bounding box center [127, 223] width 231 height 9
click at [45, 219] on input "Current Residency - Street Address" at bounding box center [127, 223] width 231 height 9
type input "[STREET_ADDRESS][PERSON_NAME]"
click at [270, 219] on input "City" at bounding box center [305, 223] width 113 height 9
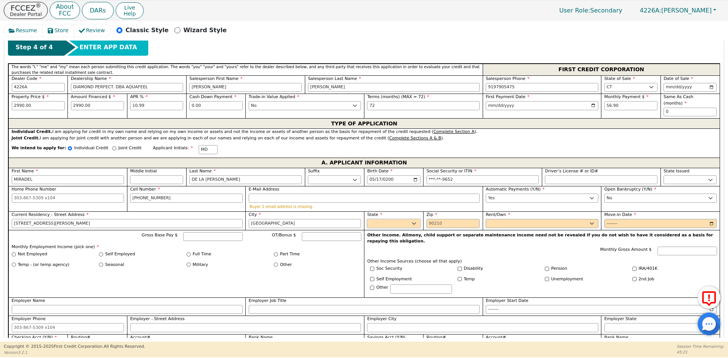
type input "[GEOGRAPHIC_DATA]"
select select "CT"
type input "06051"
click at [500, 219] on select "Rent Own" at bounding box center [542, 223] width 113 height 9
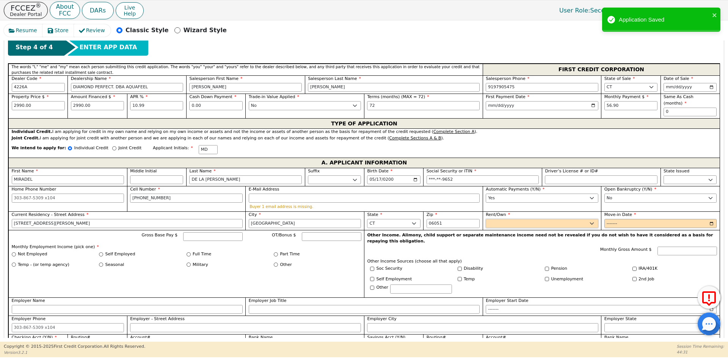
select select "Rent"
click at [486, 219] on select "Rent Own" at bounding box center [542, 223] width 113 height 9
click at [612, 219] on input "Move-in Date" at bounding box center [660, 223] width 113 height 9
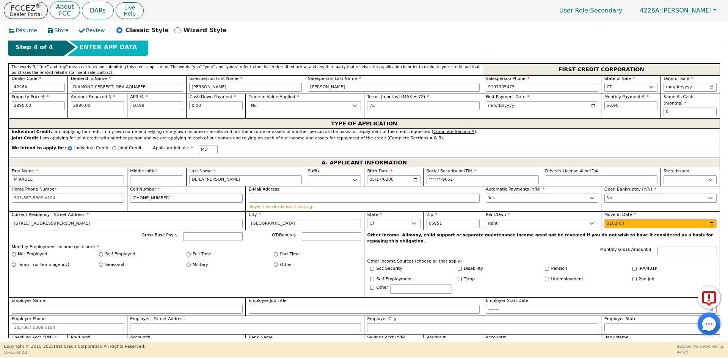
type input "2023-08"
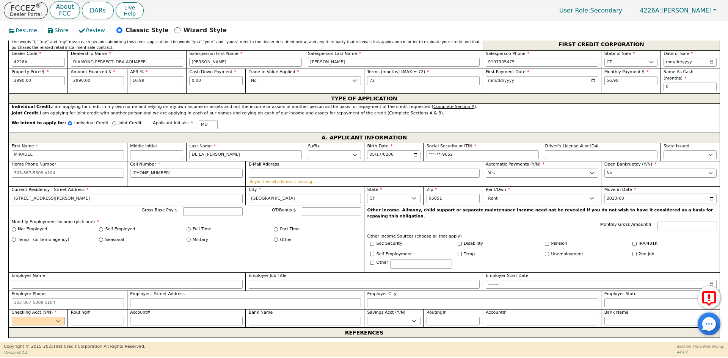
scroll to position [362, 0]
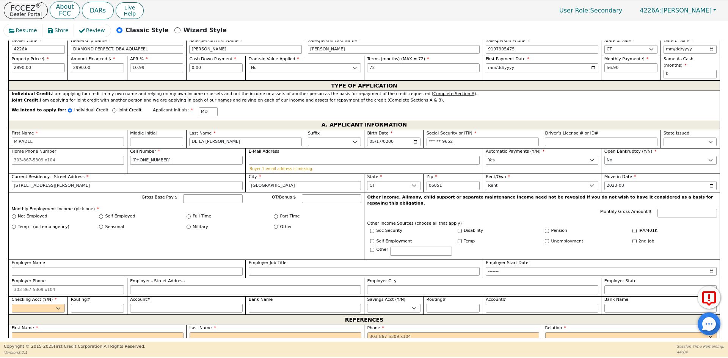
click at [118, 213] on label "Self Employed" at bounding box center [120, 216] width 30 height 6
click at [103, 215] on input "Self Employed" at bounding box center [101, 217] width 4 height 4
radio input "true"
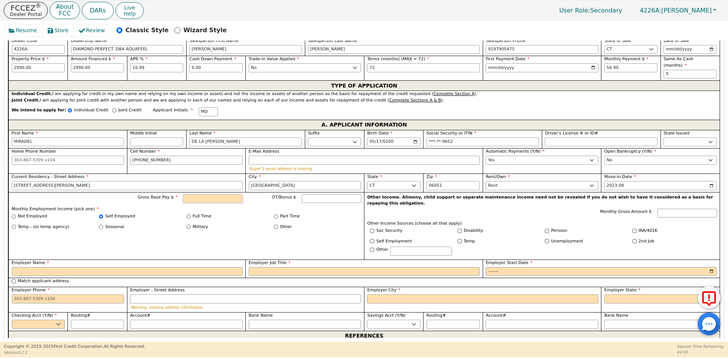
click at [199, 195] on input "Gross Base Pay $" at bounding box center [213, 198] width 60 height 9
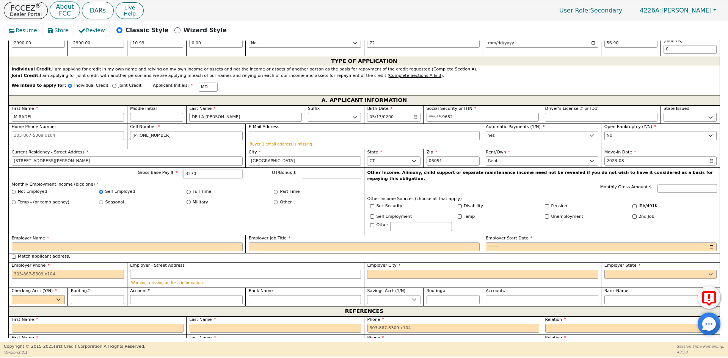
scroll to position [400, 0]
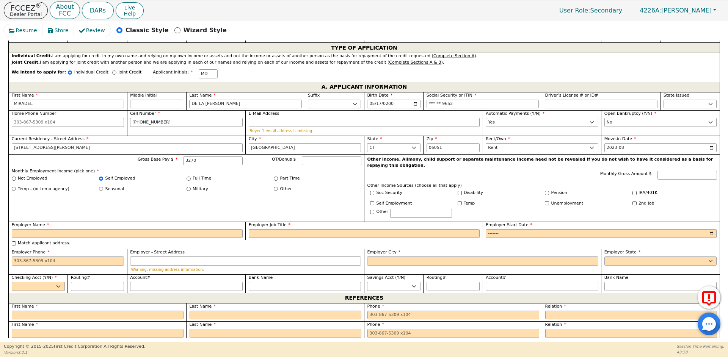
type input "3270.00"
click at [45, 222] on label "Employer Name" at bounding box center [127, 225] width 231 height 6
click at [45, 229] on input "Employer Name" at bounding box center [127, 233] width 231 height 9
click at [39, 229] on input "Employer Name" at bounding box center [127, 233] width 231 height 9
click at [36, 229] on input "Employer Name" at bounding box center [127, 233] width 231 height 9
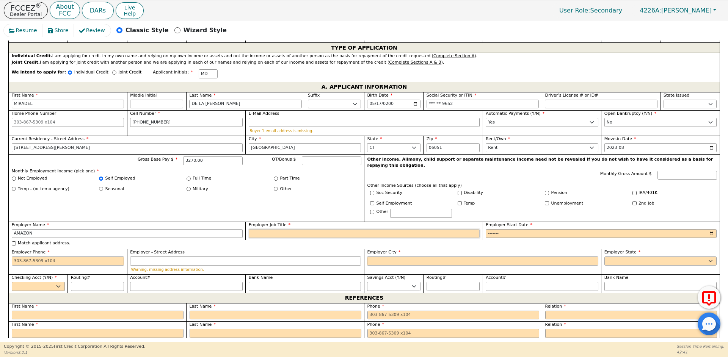
type input "AMAZON"
click at [263, 229] on input "Employer Job Title" at bounding box center [364, 233] width 231 height 9
type input "PACKING"
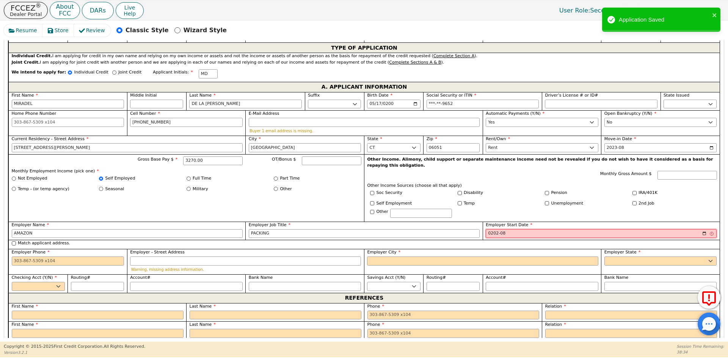
type input "2023-08"
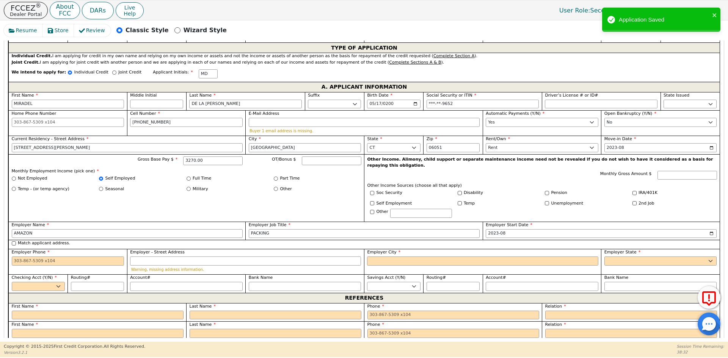
drag, startPoint x: 49, startPoint y: 229, endPoint x: 48, endPoint y: 236, distance: 6.9
click at [49, 240] on label "Match applicant address." at bounding box center [44, 243] width 52 height 6
click at [16, 241] on input "Match applicant address." at bounding box center [14, 243] width 4 height 4
checkbox input "true"
type input "[STREET_ADDRESS][PERSON_NAME]"
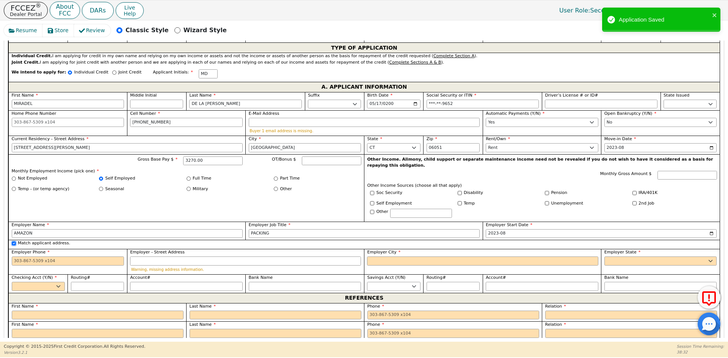
type input "[GEOGRAPHIC_DATA]"
select select "CT"
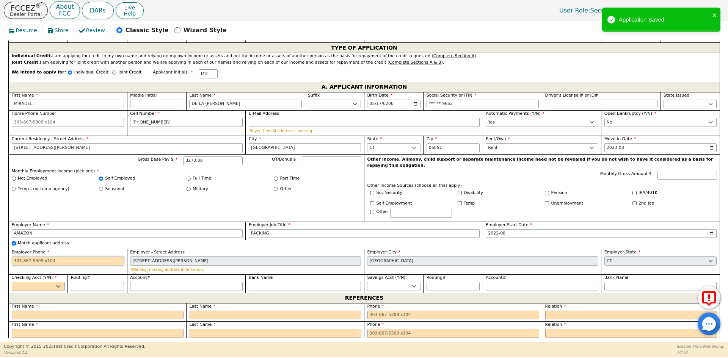
click at [46, 257] on input "Employer Phone" at bounding box center [68, 261] width 113 height 9
click at [114, 257] on input "Employer Phone" at bounding box center [68, 261] width 113 height 9
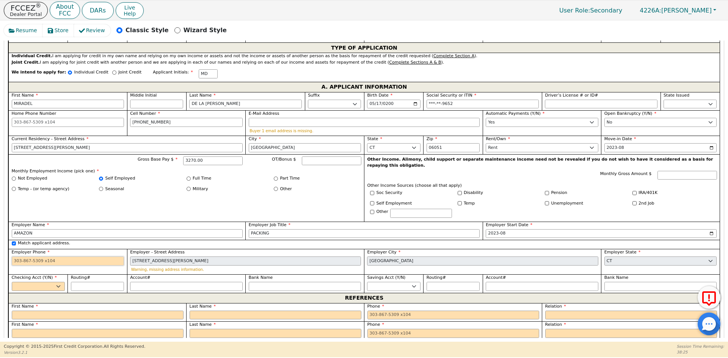
type input "1"
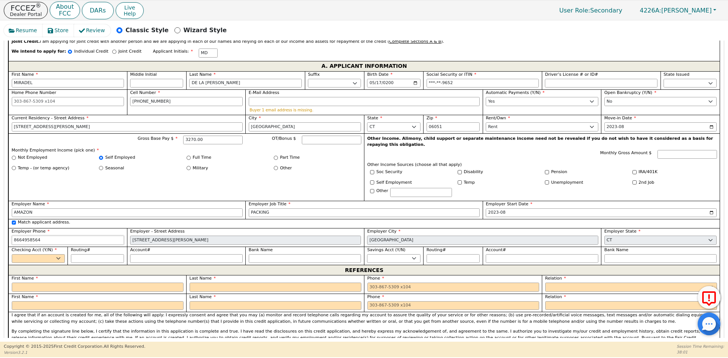
scroll to position [438, 0]
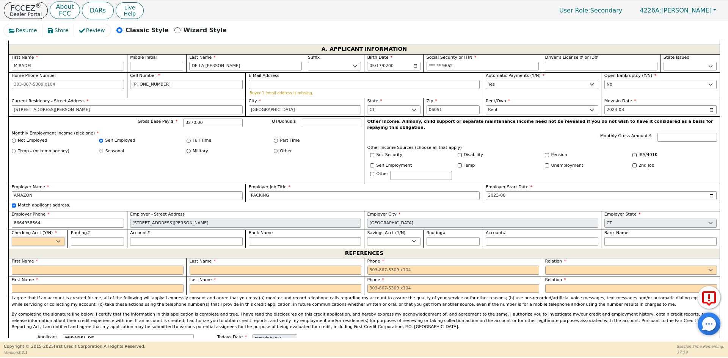
type input "[PHONE_NUMBER]"
click at [52, 237] on select "Yes No" at bounding box center [38, 241] width 53 height 9
select select "y"
click at [12, 237] on select "Yes No" at bounding box center [38, 241] width 53 height 9
click at [100, 237] on input "Routing#" at bounding box center [97, 241] width 53 height 9
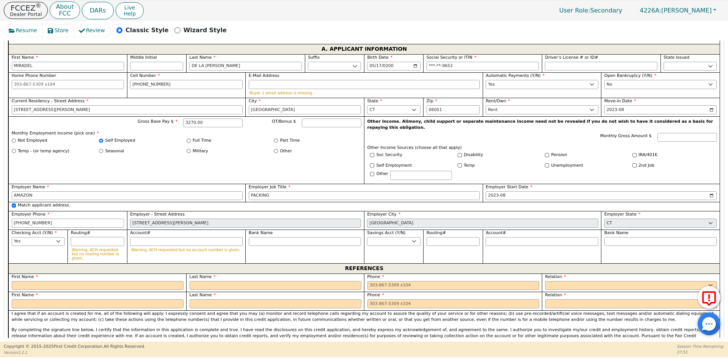
type input "2"
type input "*"
type input "22"
type input "**"
type input "221"
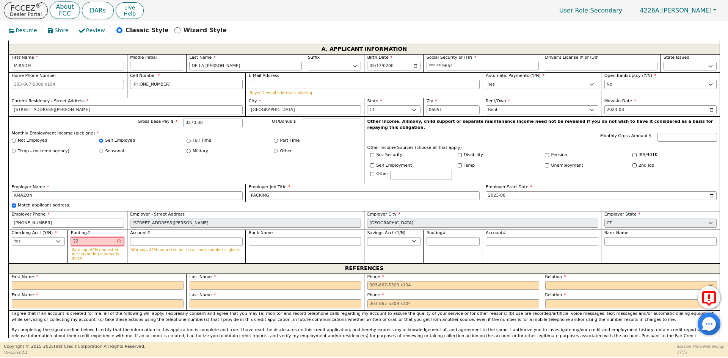
type input "***"
type input "2219"
type input "****"
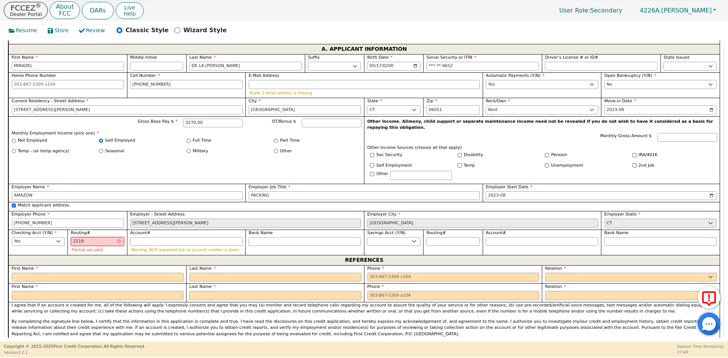
type input "22197"
type input "*****"
type input "221970"
type input "******"
type input "2219704"
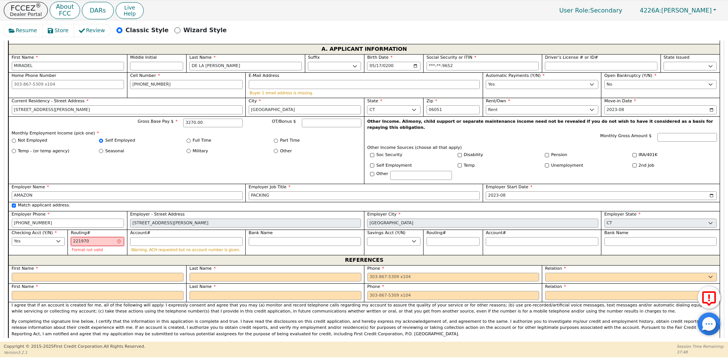
type input "*******"
type input "22197044"
type input "********"
type input "221970443"
type input "*********"
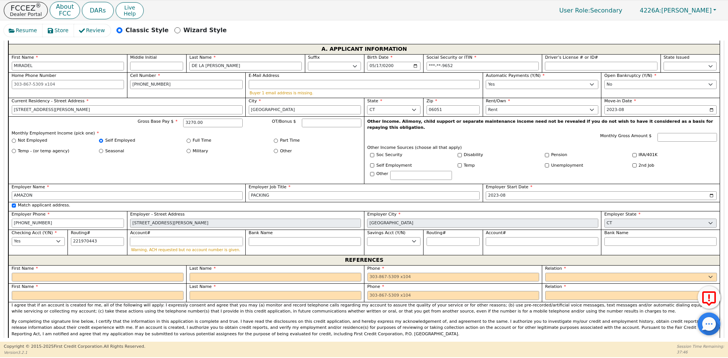
type input "*********"
click at [147, 237] on input "Account#" at bounding box center [186, 241] width 113 height 9
type input "4"
type input "*"
type input "42"
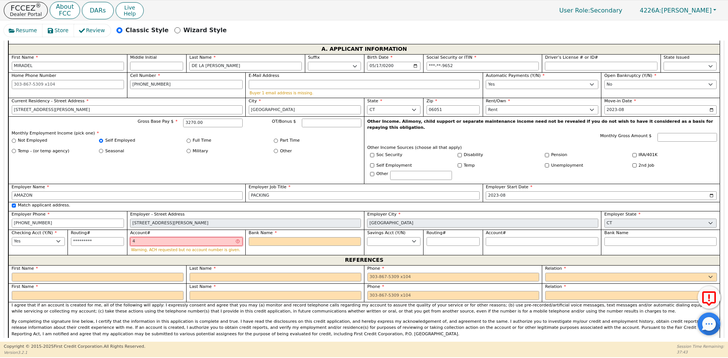
type input "**"
type input "420"
type input "***"
type input "4200"
type input "****"
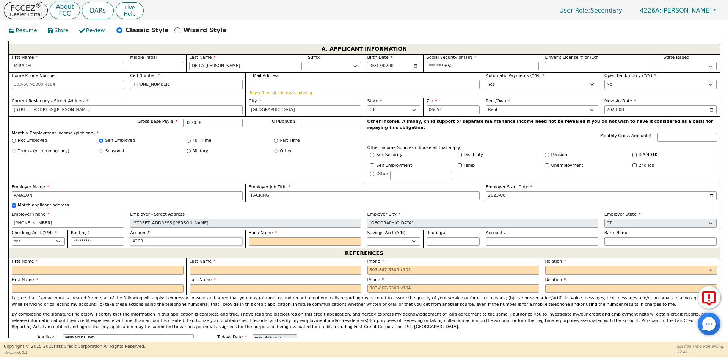
type input "42005"
type input "*****"
type input "420051"
type input "******"
type input "4200517"
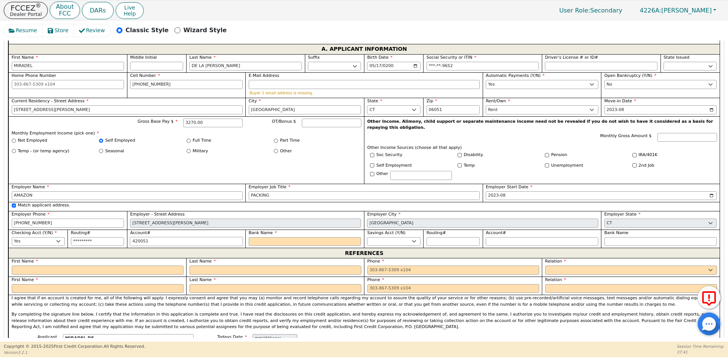
type input "*******"
type input "42005170"
type input "********"
click at [276, 237] on input "Bank Name" at bounding box center [305, 241] width 113 height 9
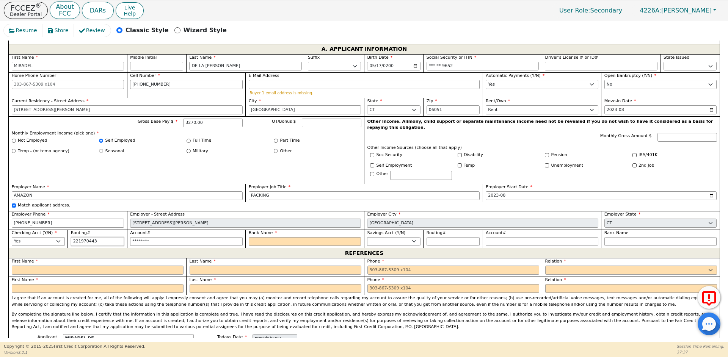
click at [96, 237] on input "221970443" at bounding box center [97, 241] width 53 height 9
type input "*********"
click at [257, 237] on input "Bank Name" at bounding box center [305, 241] width 113 height 9
type input "W"
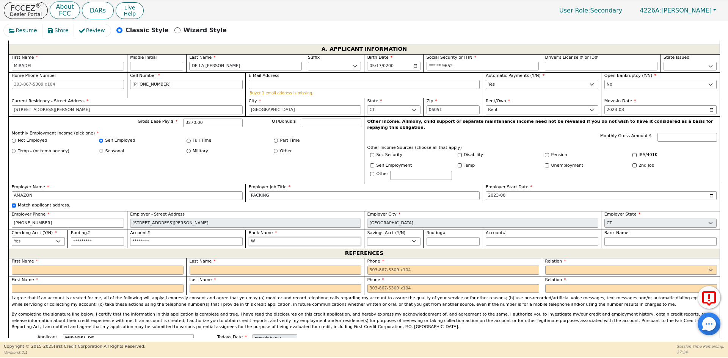
type input "WE"
type input "[PERSON_NAME]"
type input "WEST"
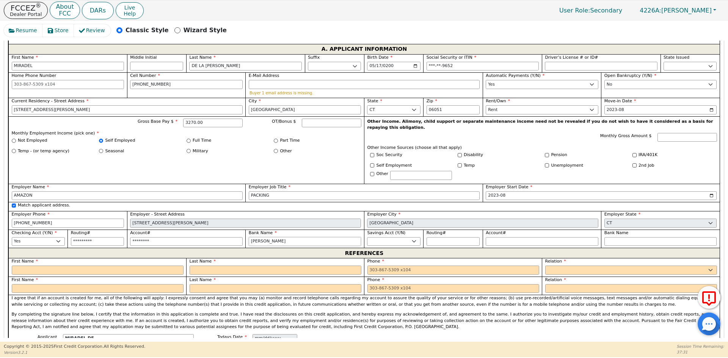
type input "WEST"
type input "WESTE"
type input "[PERSON_NAME]"
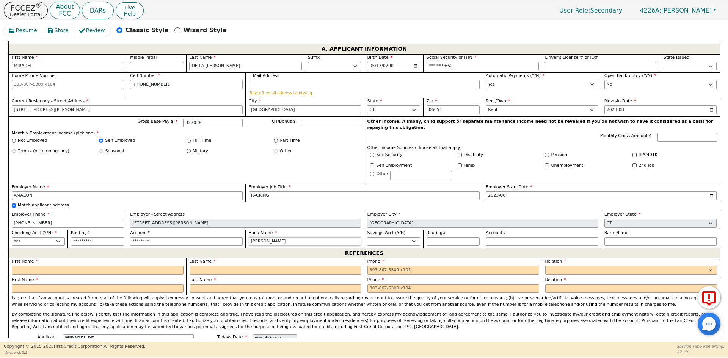
type input "WESTERN"
type input "WESTERN B"
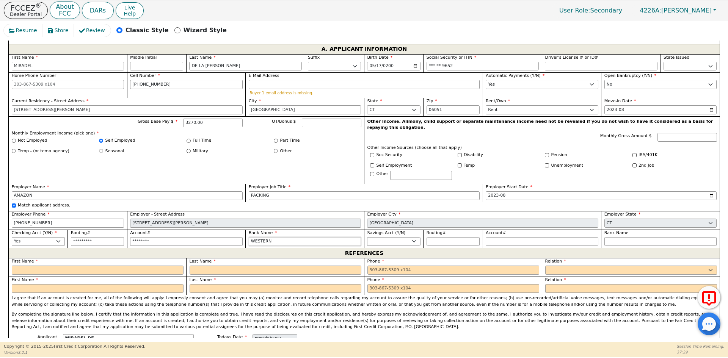
type input "WESTERN B"
type input "WESTERN BA"
type input "WESTERN BAN"
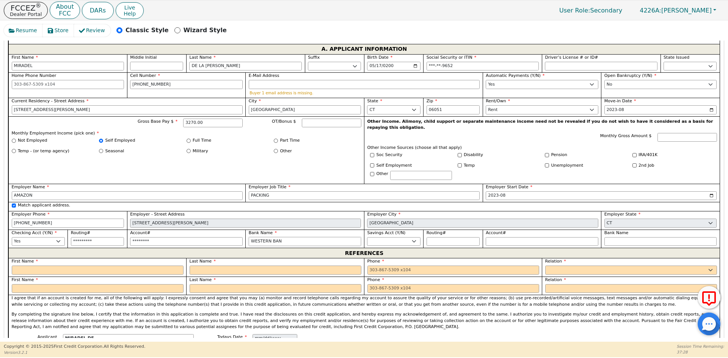
type input "WESTERN BANK"
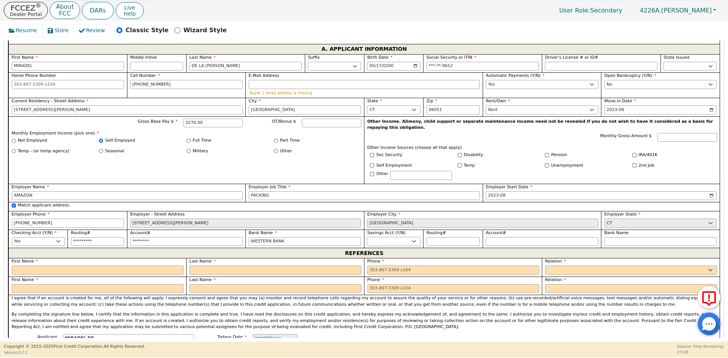
type input "WESTERN BANK"
click at [51, 266] on input "text" at bounding box center [98, 270] width 172 height 9
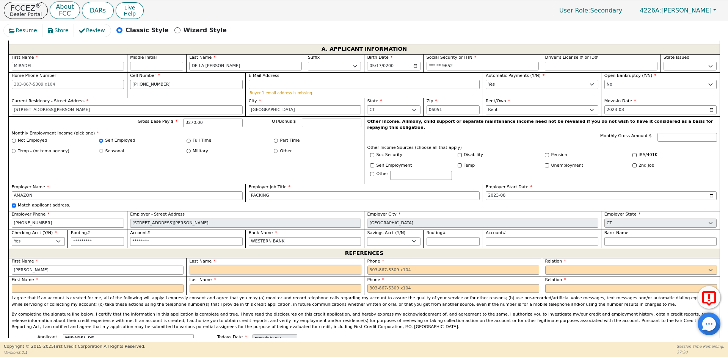
type input "[PERSON_NAME]"
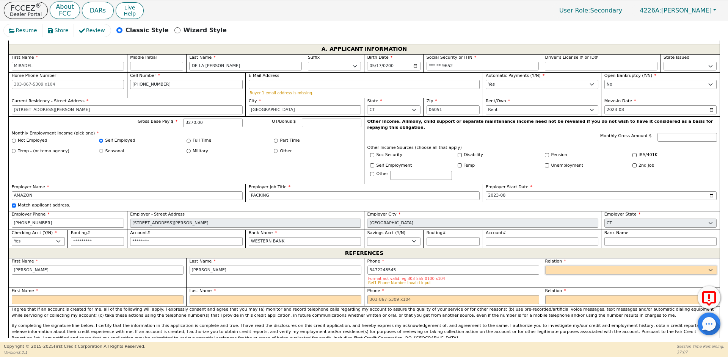
type input "[PHONE_NUMBER]"
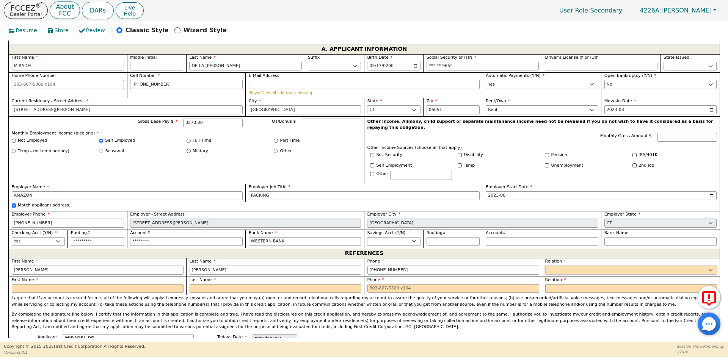
select select "OTHER"
click at [632, 266] on input "text" at bounding box center [660, 270] width 113 height 9
type input "FAMILY"
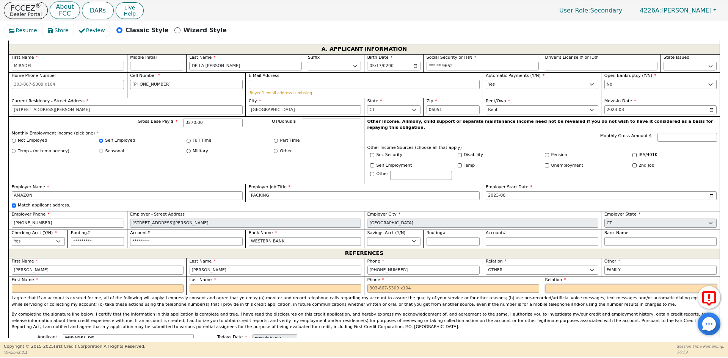
click at [576, 284] on select "FATHER MOTHER SISTER BROTHER DAUGHTER SON CO-WORKER NEIGHBOR FRIEND COUSIN G-MO…" at bounding box center [631, 288] width 172 height 9
select select "OTHER"
click at [576, 284] on select "FATHER MOTHER SISTER BROTHER DAUGHTER SON CO-WORKER NEIGHBOR FRIEND COUSIN G-MO…" at bounding box center [542, 288] width 113 height 9
click at [627, 284] on input "text" at bounding box center [660, 288] width 113 height 9
type input "FAMILY"
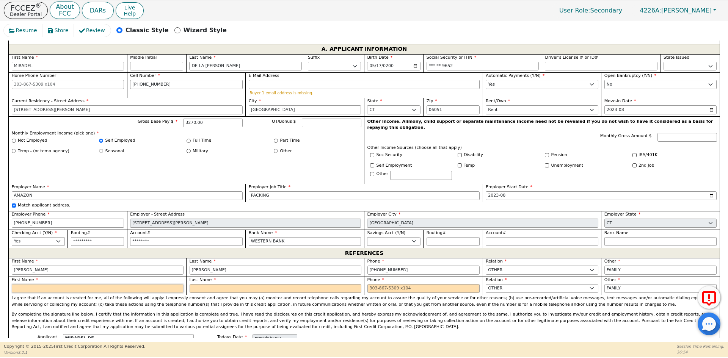
click at [99, 284] on input "text" at bounding box center [98, 288] width 172 height 9
type input "[PERSON_NAME]"
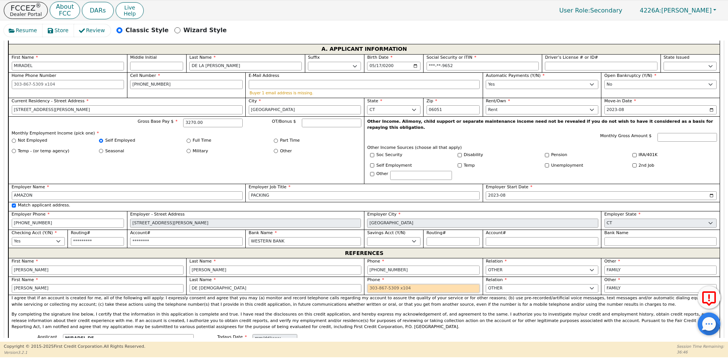
type input "DE [DEMOGRAPHIC_DATA]"
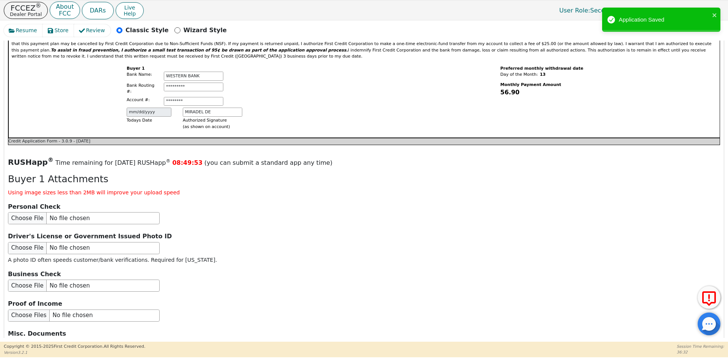
scroll to position [779, 0]
click at [56, 242] on input "file" at bounding box center [84, 248] width 152 height 12
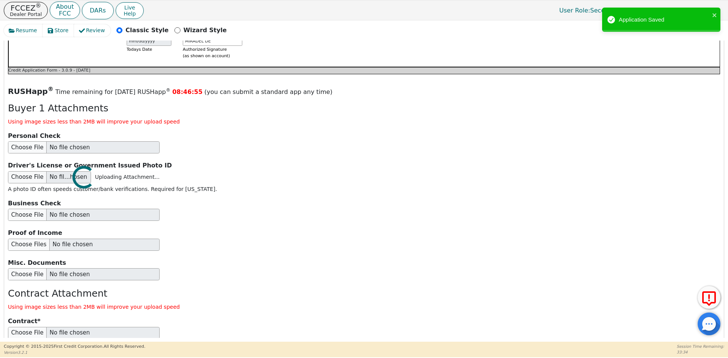
scroll to position [893, 0]
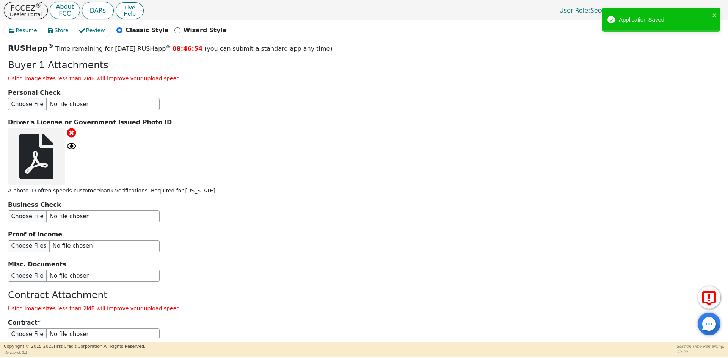
click at [73, 141] on icon at bounding box center [71, 145] width 9 height 9
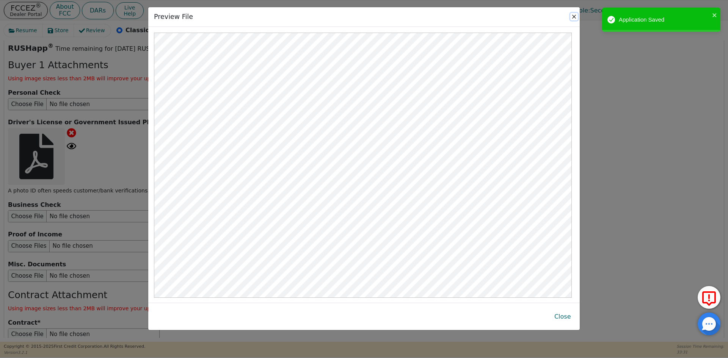
click at [573, 14] on button "Close" at bounding box center [574, 17] width 8 height 8
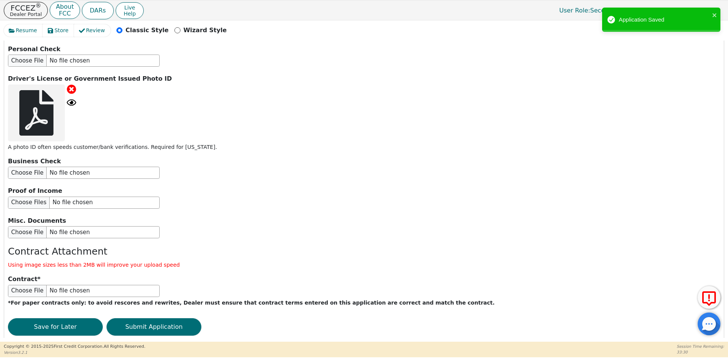
scroll to position [939, 0]
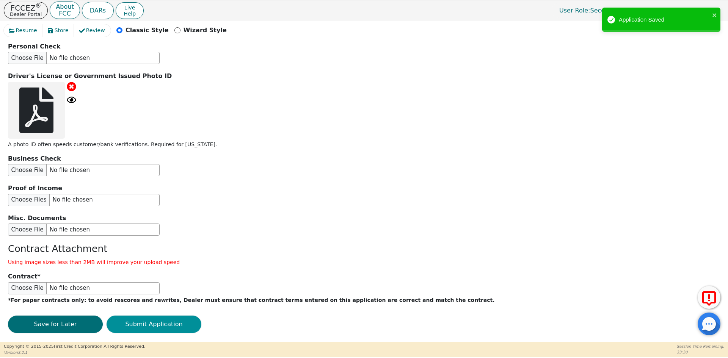
click at [161, 316] on button "Submit Application" at bounding box center [154, 324] width 95 height 17
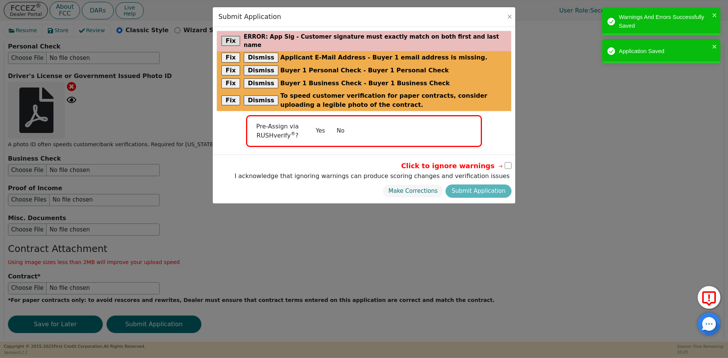
click at [471, 39] on div "Fix error : App Sig - Customer signature must exactly match on both first and l…" at bounding box center [364, 41] width 294 height 20
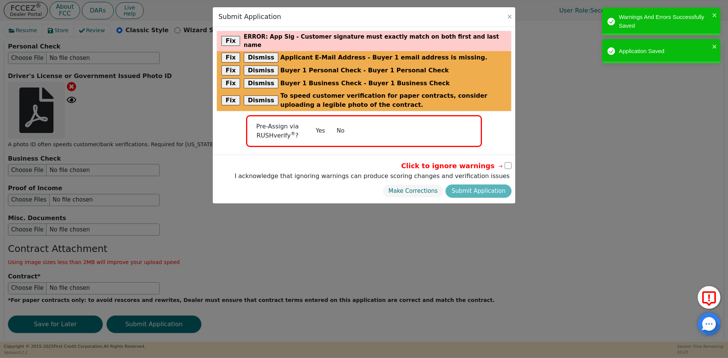
click at [339, 124] on button "No" at bounding box center [341, 130] width 20 height 13
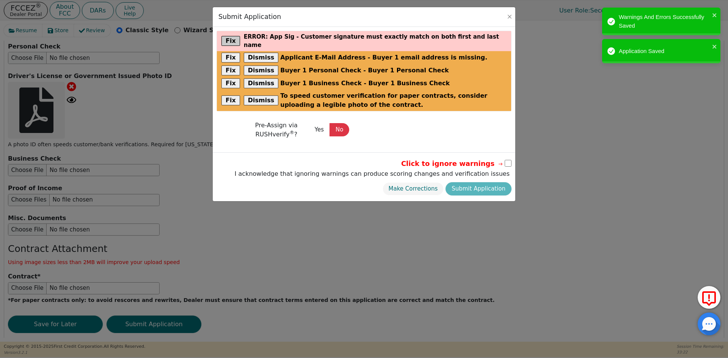
click at [225, 36] on button "Fix" at bounding box center [230, 41] width 19 height 10
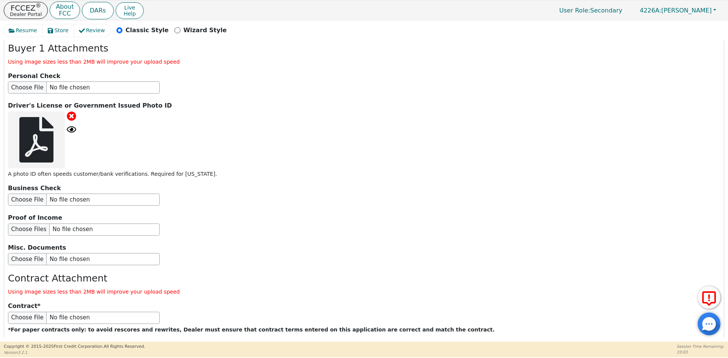
scroll to position [933, 0]
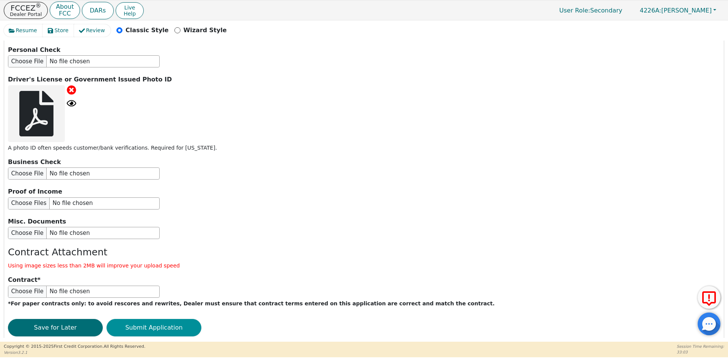
click at [135, 319] on button "Submit Application" at bounding box center [154, 327] width 95 height 17
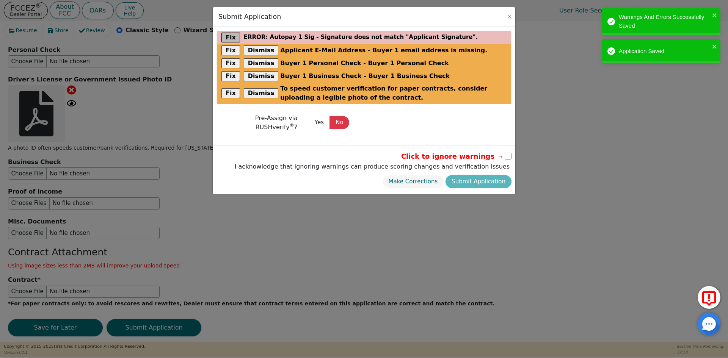
click at [234, 39] on button "Fix" at bounding box center [230, 38] width 19 height 10
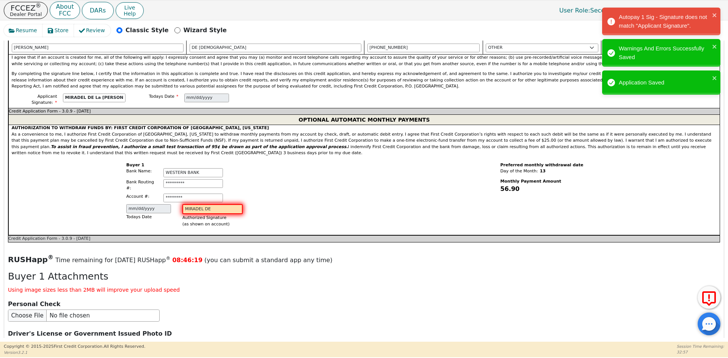
scroll to position [679, 0]
click at [159, 204] on div "Todays Date [DATE] Authorized Signature (as shown on account) MIRADEL DE" at bounding box center [184, 216] width 116 height 25
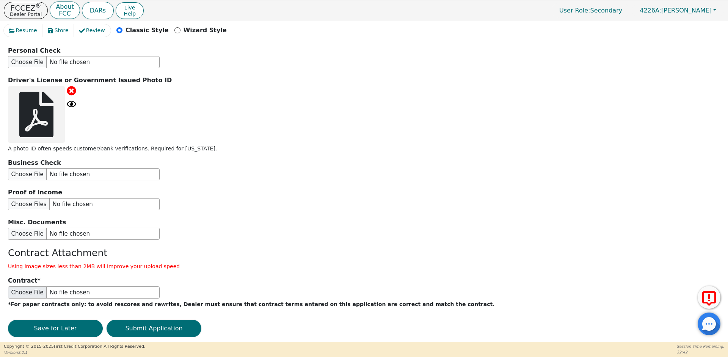
scroll to position [948, 0]
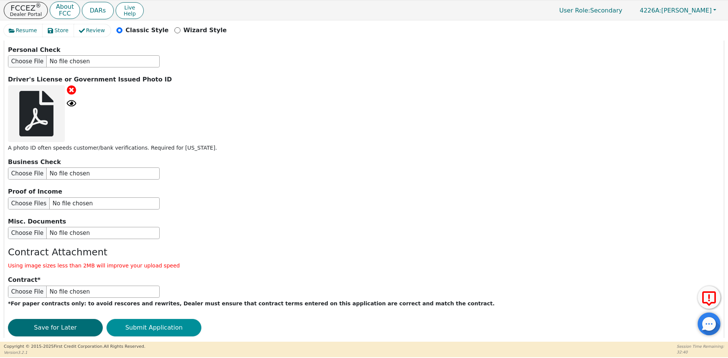
click at [149, 319] on button "Submit Application" at bounding box center [154, 327] width 95 height 17
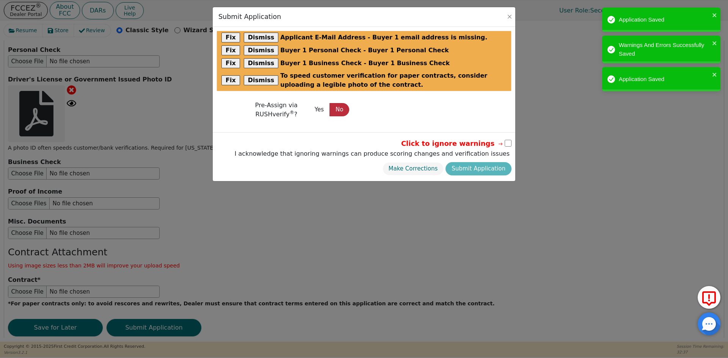
click at [345, 107] on button "No" at bounding box center [339, 109] width 20 height 13
drag, startPoint x: 507, startPoint y: 146, endPoint x: 504, endPoint y: 149, distance: 4.6
click at [508, 145] on input "checkbox" at bounding box center [508, 143] width 7 height 7
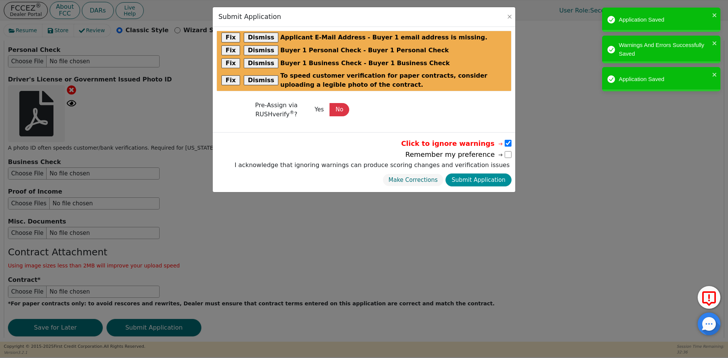
drag, startPoint x: 485, startPoint y: 179, endPoint x: 481, endPoint y: 183, distance: 5.6
click at [484, 179] on button "Submit Application" at bounding box center [478, 180] width 66 height 13
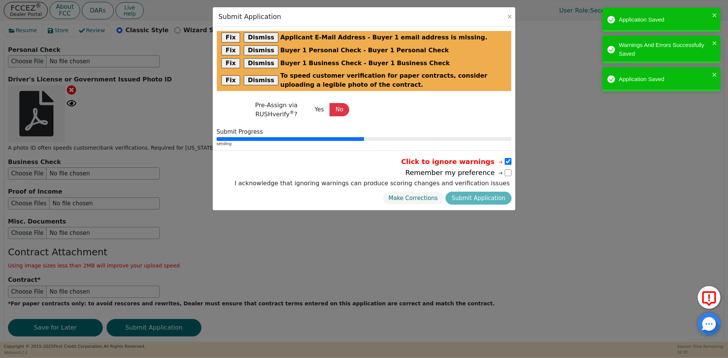
scroll to position [0, 0]
